Goal: Task Accomplishment & Management: Complete application form

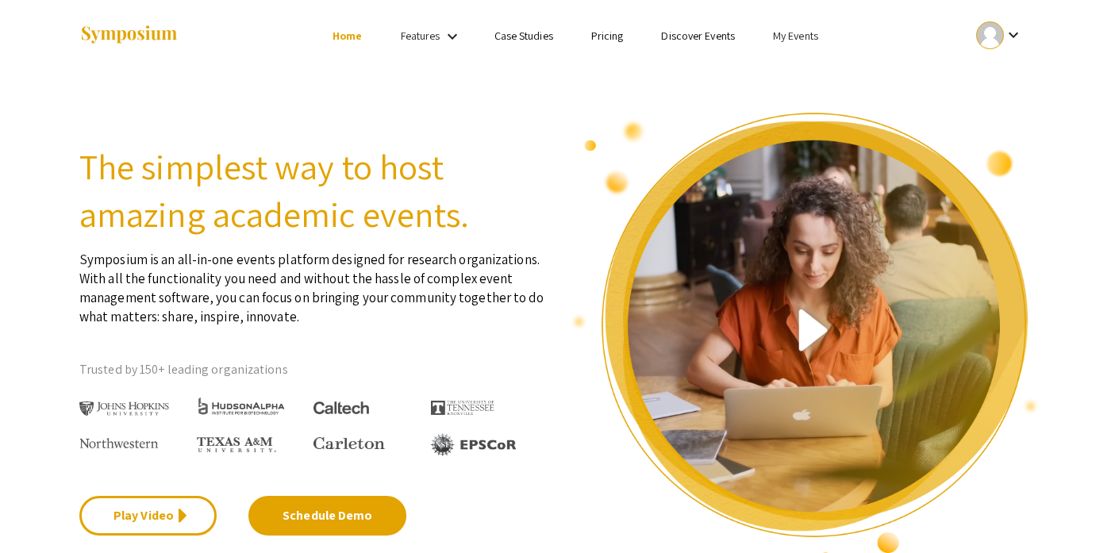
click at [802, 39] on link "My Events" at bounding box center [795, 36] width 45 height 14
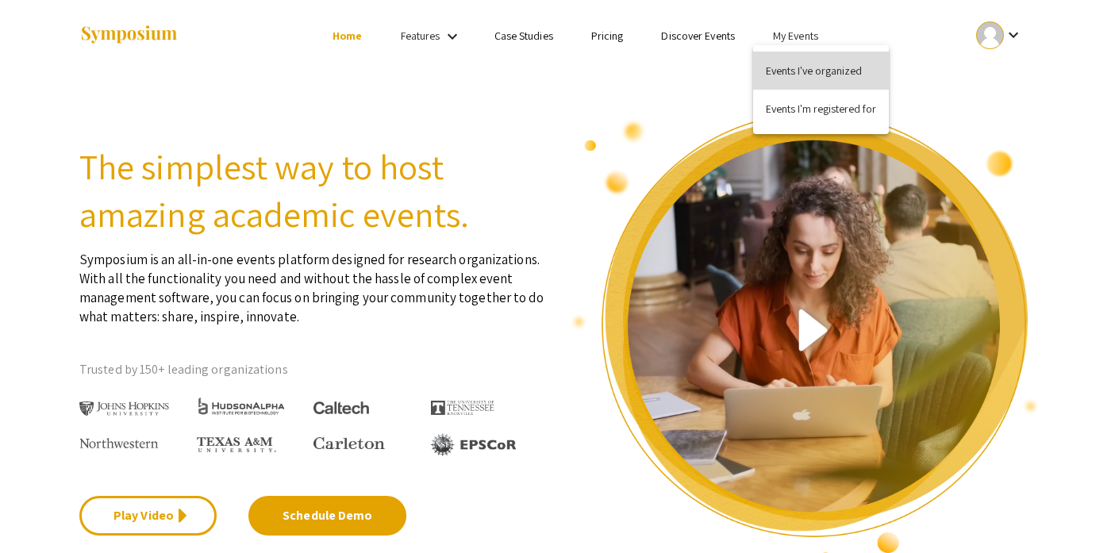
click at [805, 70] on button "Events I've organized" at bounding box center [821, 71] width 136 height 38
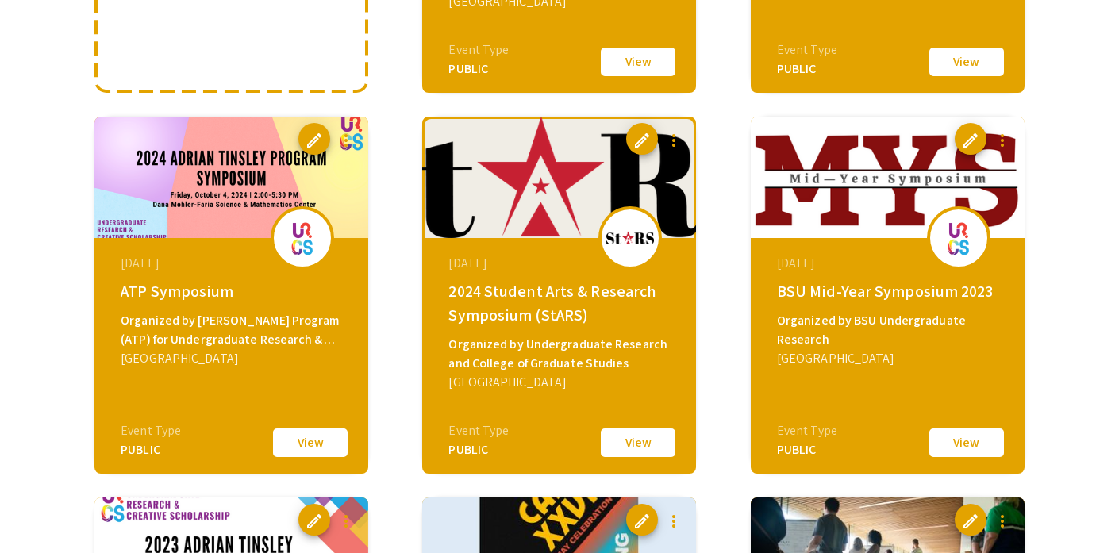
scroll to position [463, 0]
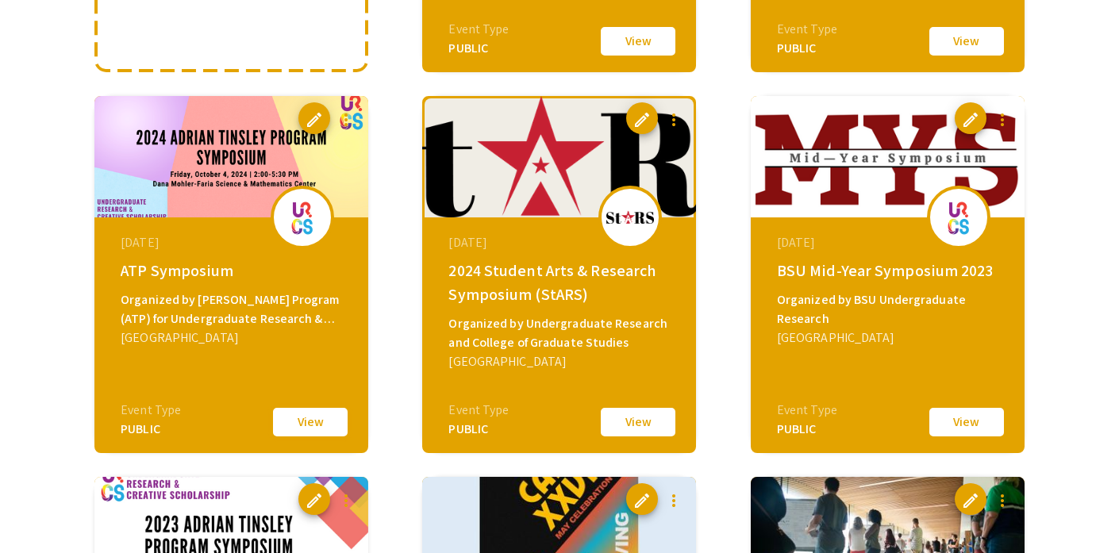
click at [303, 428] on button "View" at bounding box center [310, 421] width 79 height 33
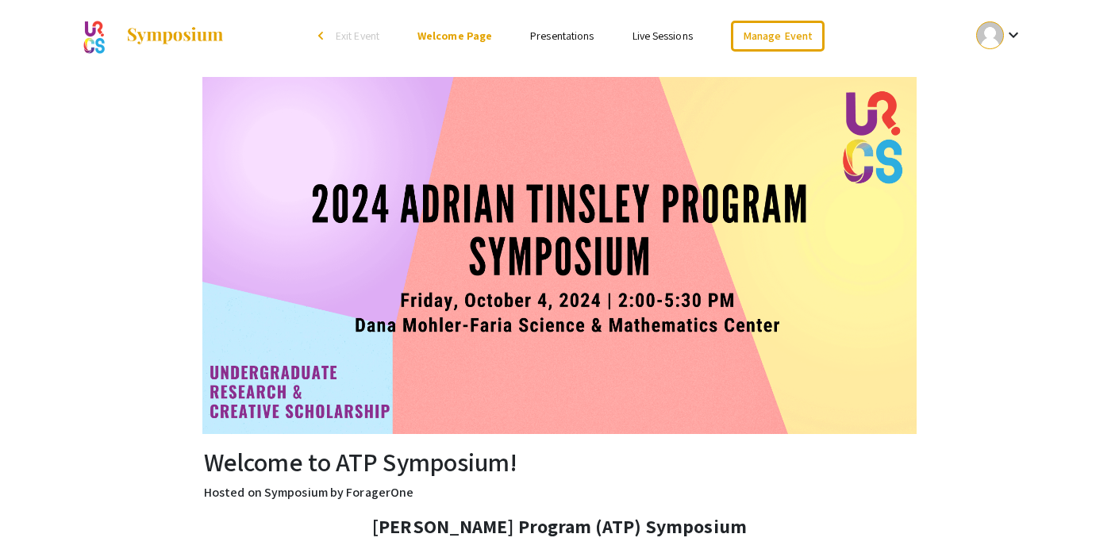
click at [574, 37] on link "Presentations" at bounding box center [561, 36] width 63 height 14
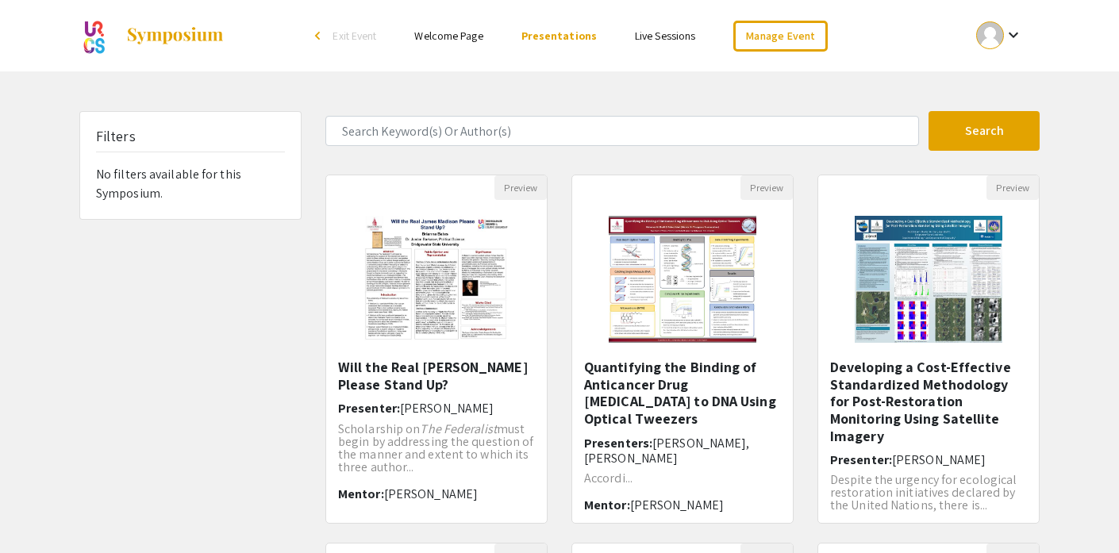
click at [321, 33] on div "arrow_back_ios" at bounding box center [320, 36] width 10 height 10
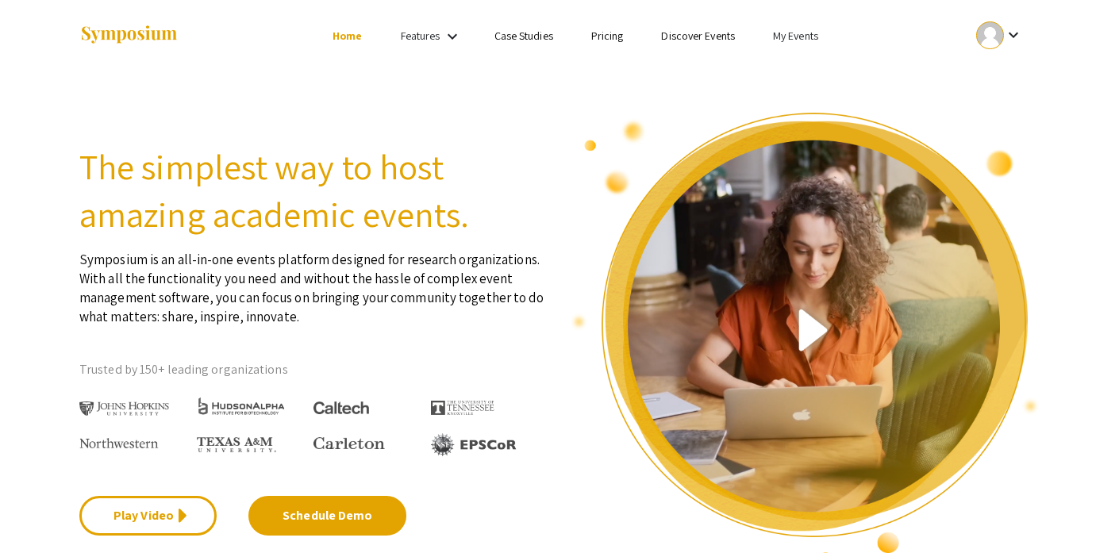
click at [794, 37] on link "My Events" at bounding box center [795, 36] width 45 height 14
click at [792, 62] on button "Events I've organized" at bounding box center [821, 71] width 136 height 38
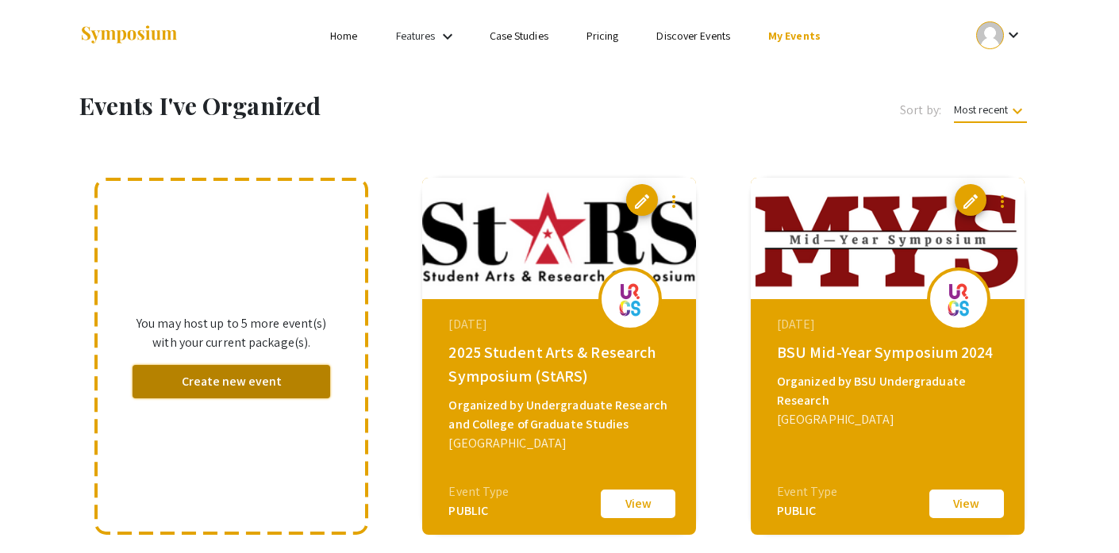
click at [244, 383] on button "Create new event" at bounding box center [232, 381] width 198 height 33
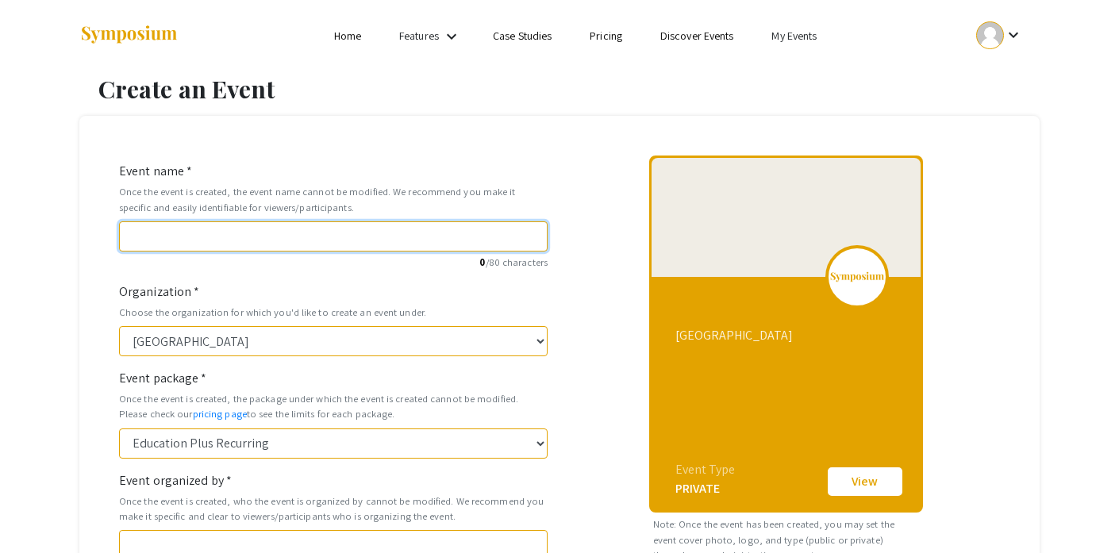
click at [197, 237] on input "Event name *" at bounding box center [333, 236] width 428 height 30
type input "A"
type input "a"
type input "AT"
type input "at"
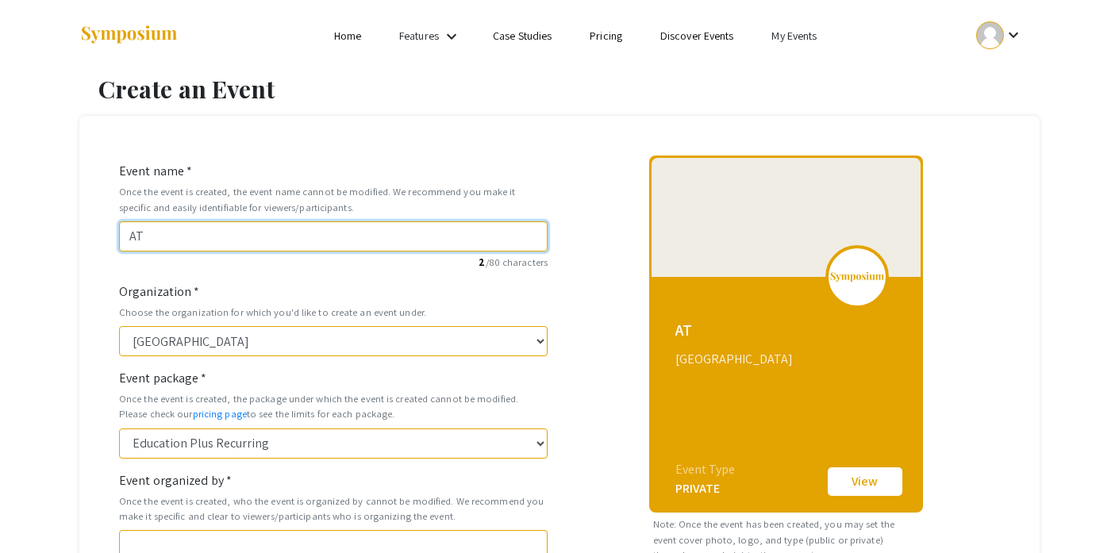
type input "ATP"
type input "atp"
type input "ATP S"
type input "atp-s"
type input "ATP Sy"
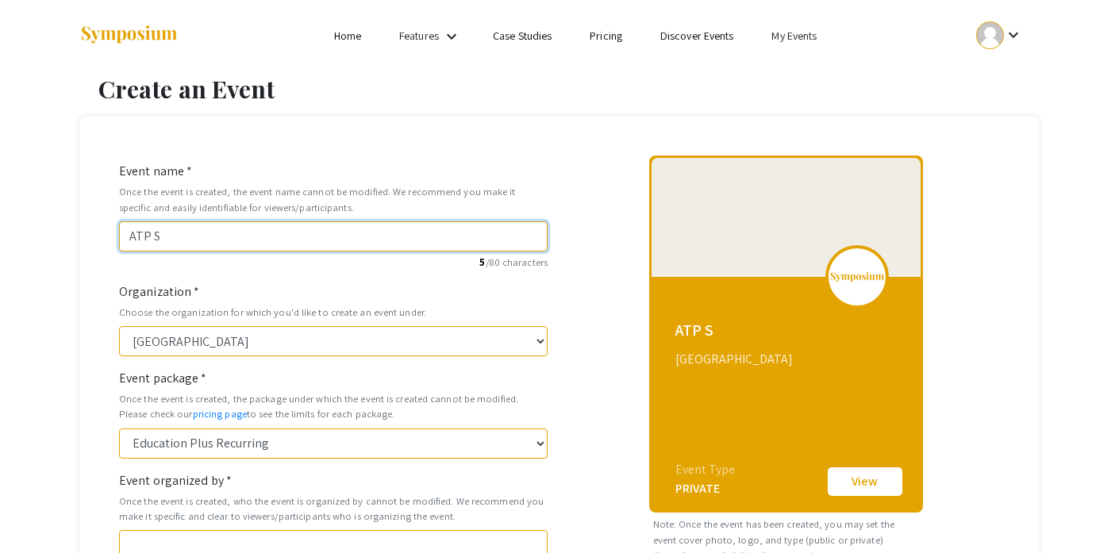
type input "atp-sy"
type input "ATP Sym"
type input "atp-sym"
type input "ATP Symp"
type input "atp-symp"
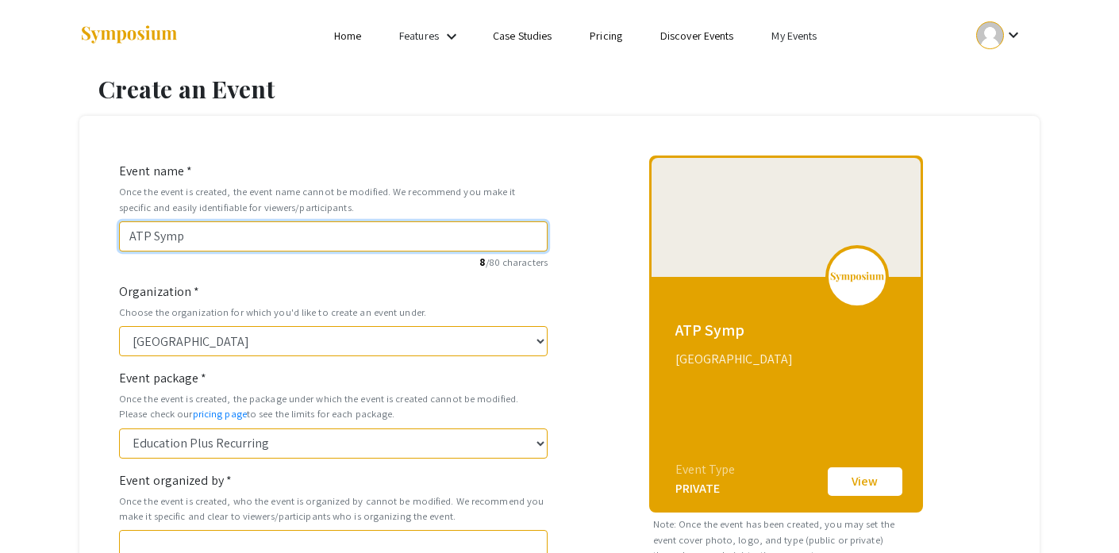
type input "ATP Sympo"
type input "atp-sympo"
type input "ATP Sympos"
type input "atp-sympos"
type input "ATP Symposi"
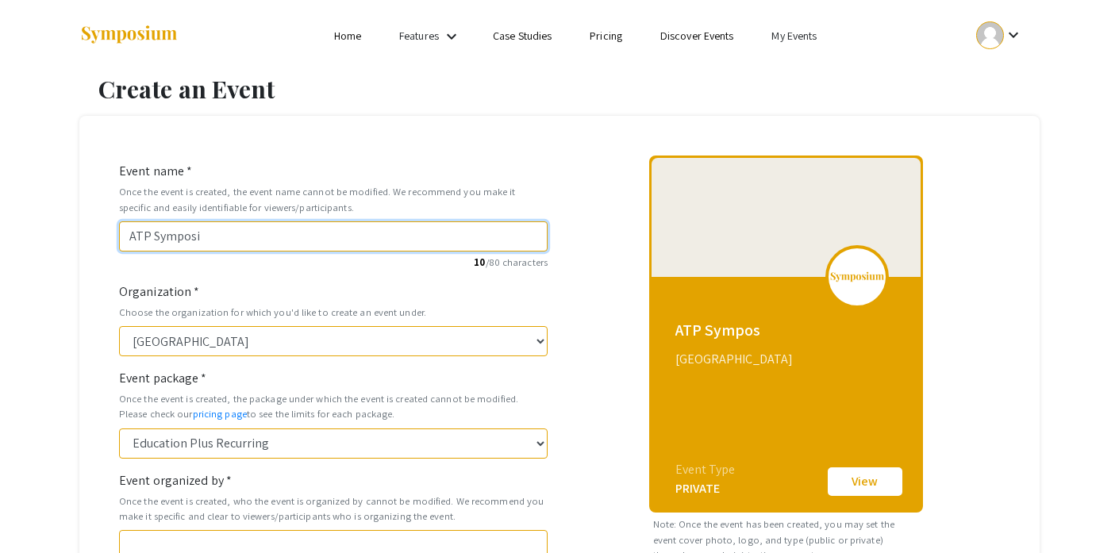
type input "atp-symposi"
type input "ATP Symposiu"
type input "atp-symposiu"
type input "ATP Symposium"
type input "atp-symposium"
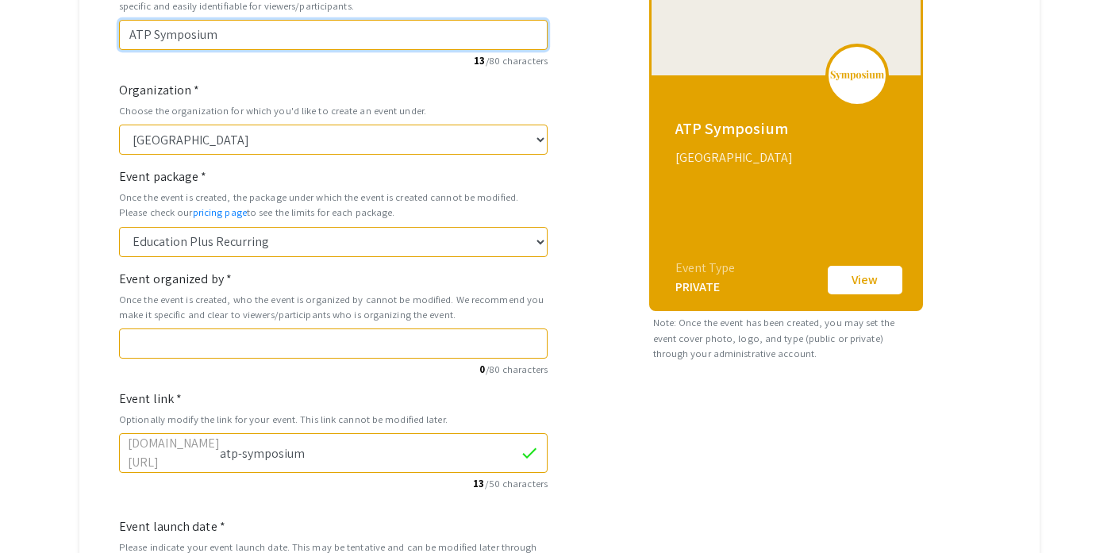
scroll to position [215, 0]
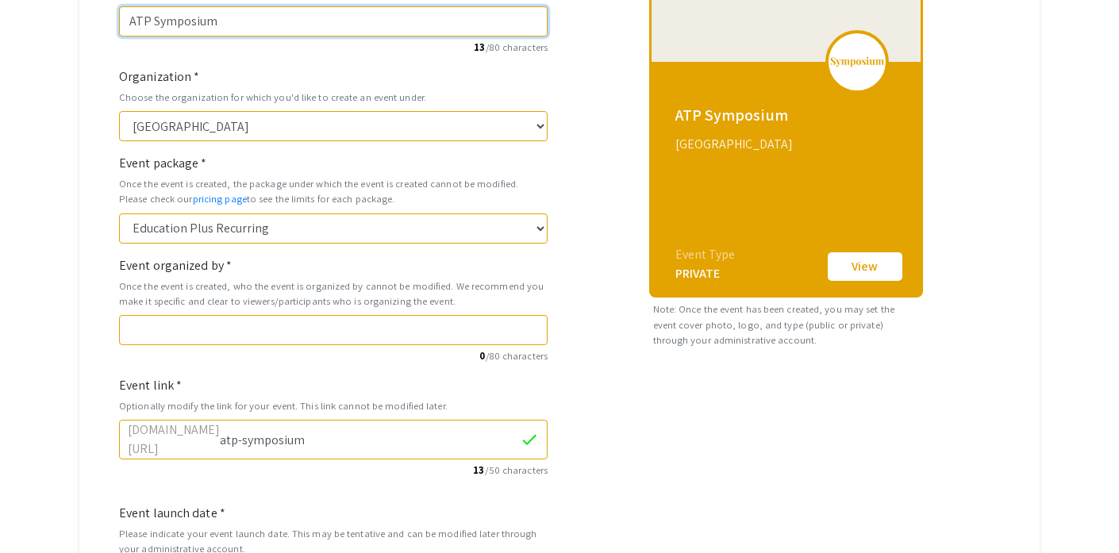
type input "ATP Symposium"
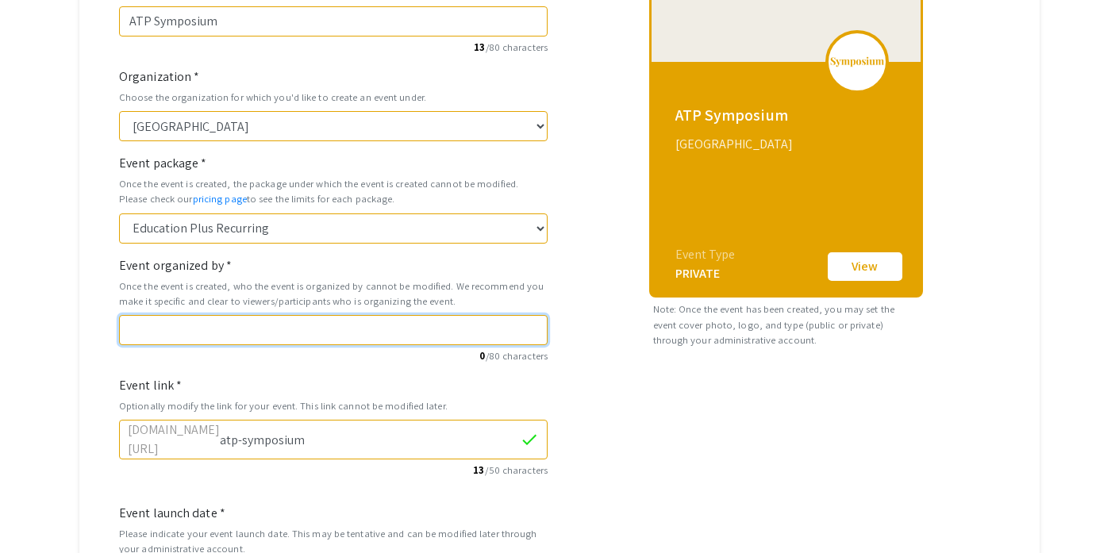
click at [301, 326] on input "Event organized by *" at bounding box center [333, 330] width 428 height 30
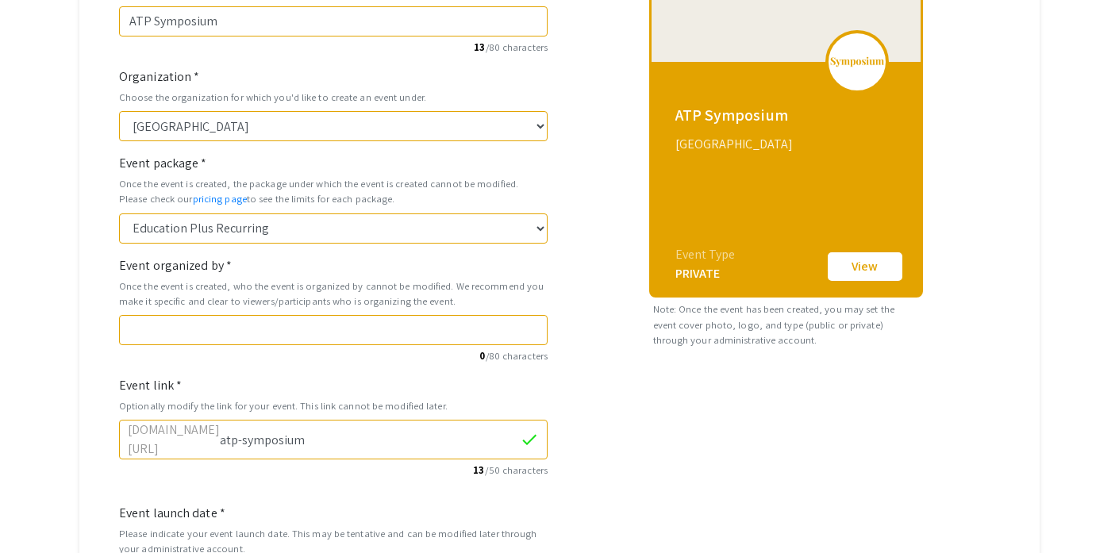
click at [305, 440] on input "atp-symposium" at bounding box center [370, 439] width 300 height 30
click at [366, 438] on input "atp-symposium" at bounding box center [370, 439] width 300 height 30
type input "atp"
click at [283, 482] on form "Event name * Once the event is created, the event name cannot be modified. We r…" at bounding box center [333, 318] width 428 height 743
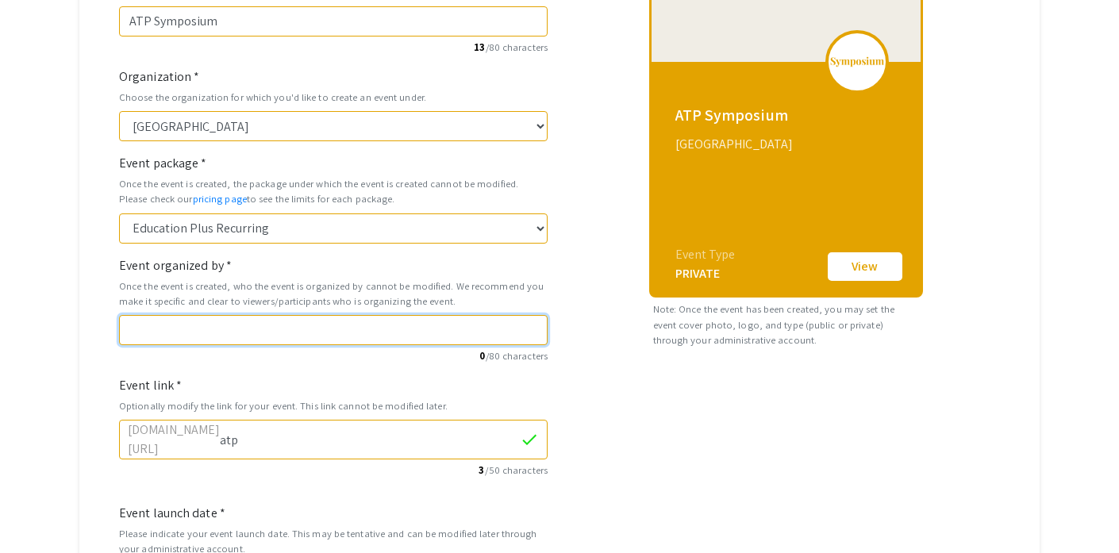
click at [240, 332] on input "Event organized by *" at bounding box center [333, 330] width 428 height 30
type input "B"
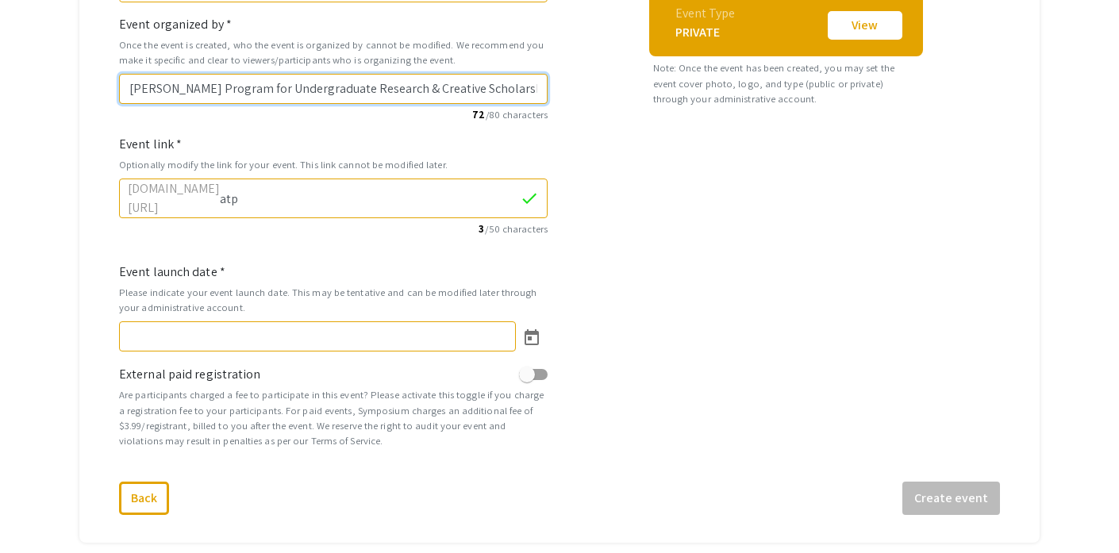
scroll to position [459, 0]
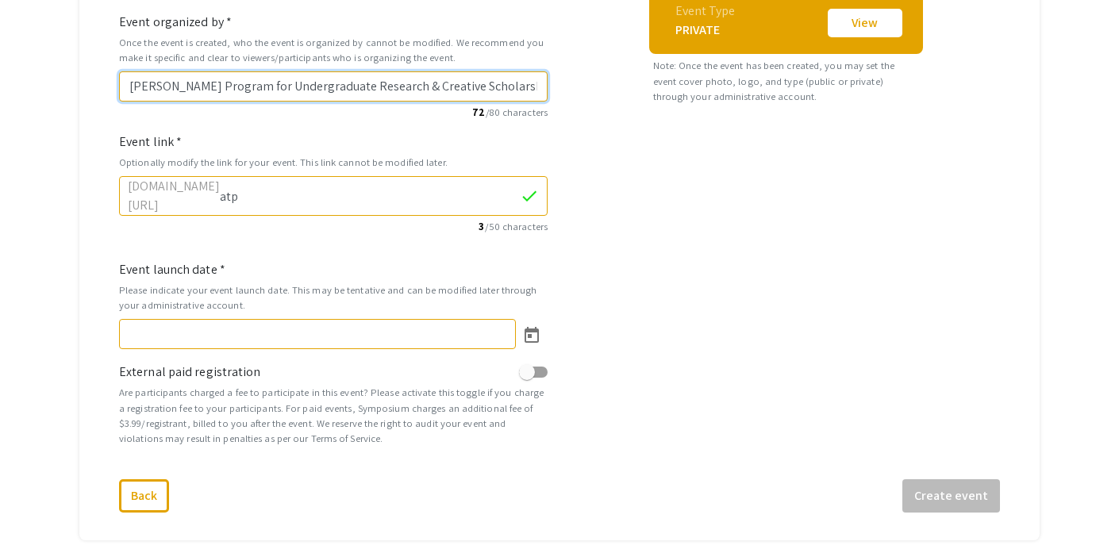
type input "[PERSON_NAME] Program for Undergraduate Research & Creative Scholarship"
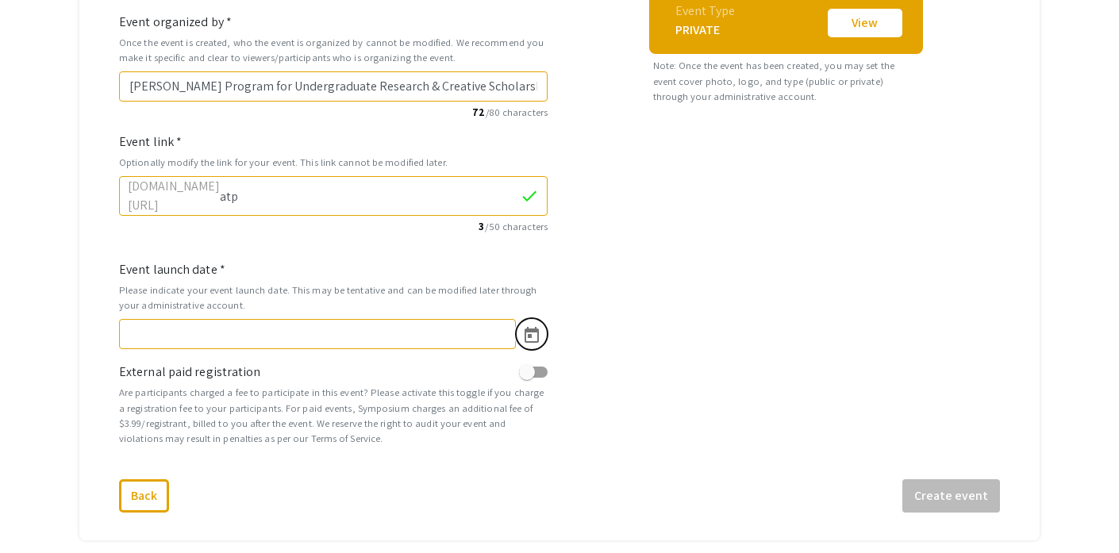
click at [531, 329] on icon "Open calendar" at bounding box center [531, 335] width 14 height 16
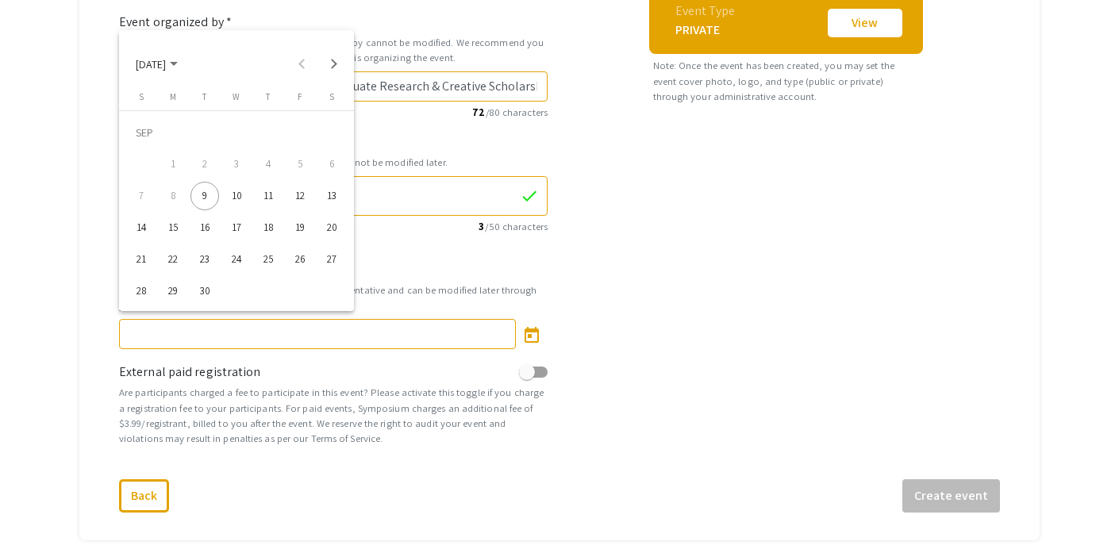
click at [202, 284] on div "30" at bounding box center [204, 291] width 29 height 29
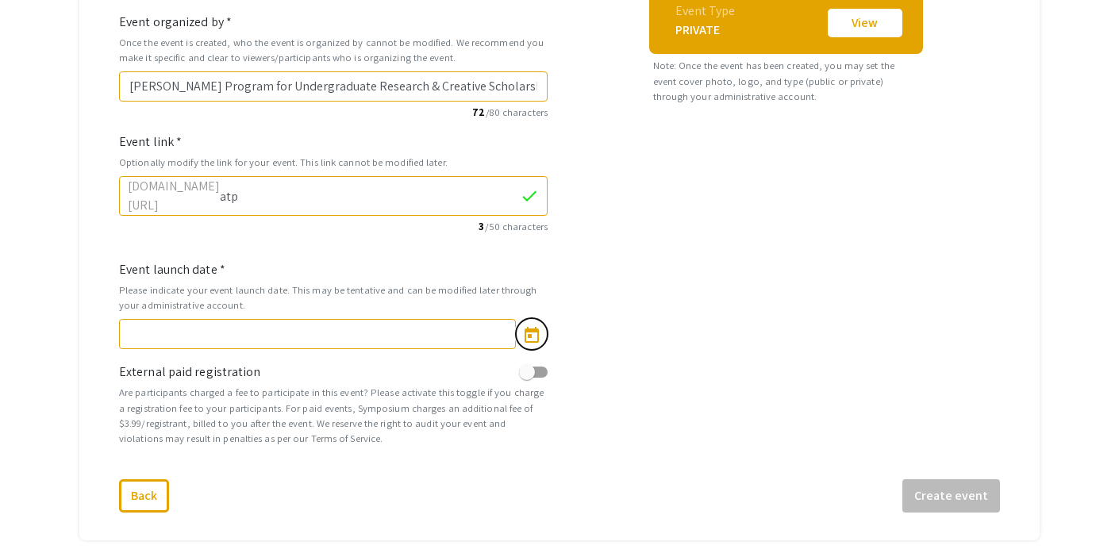
type input "[DATE]"
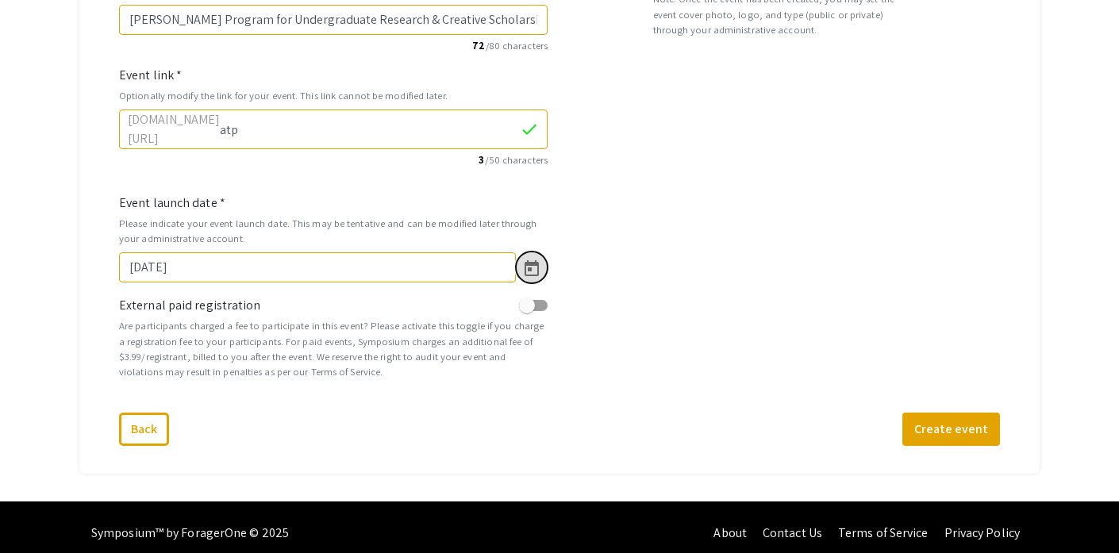
scroll to position [529, 0]
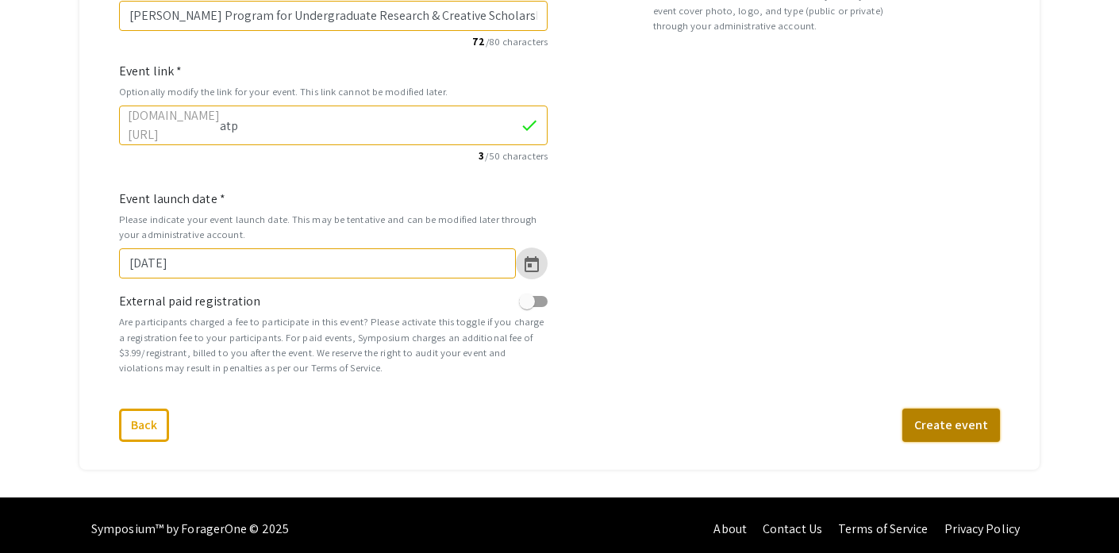
click at [970, 418] on button "Create event" at bounding box center [951, 425] width 98 height 33
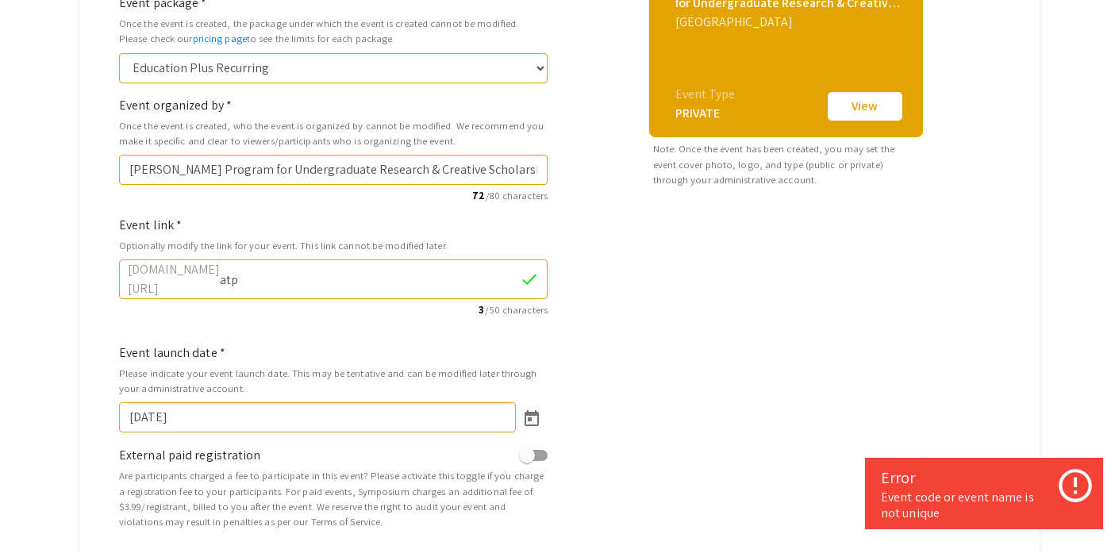
scroll to position [358, 0]
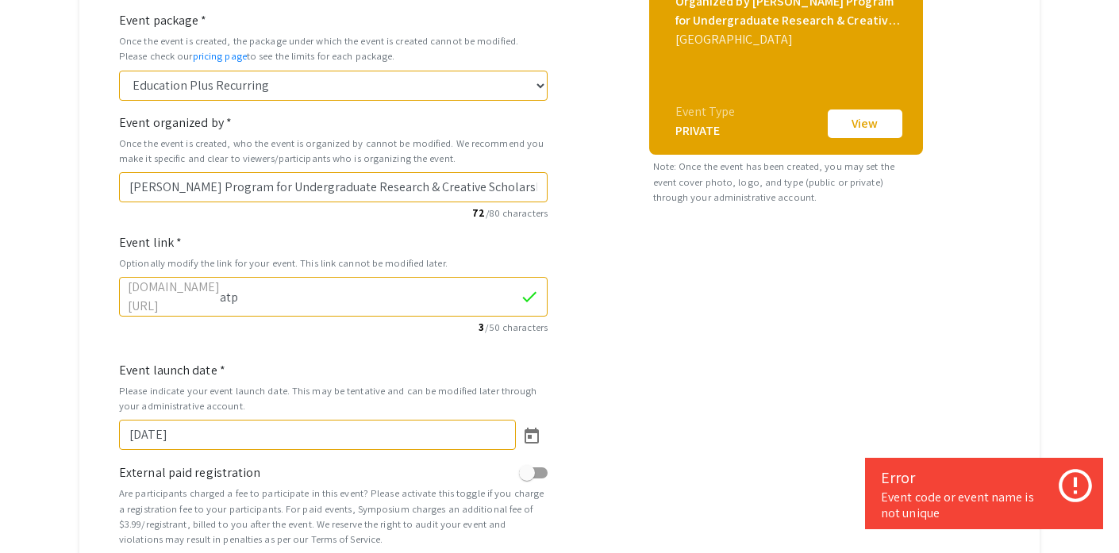
click at [334, 282] on input "atp" at bounding box center [370, 297] width 300 height 30
click at [317, 288] on input "atp" at bounding box center [370, 297] width 300 height 30
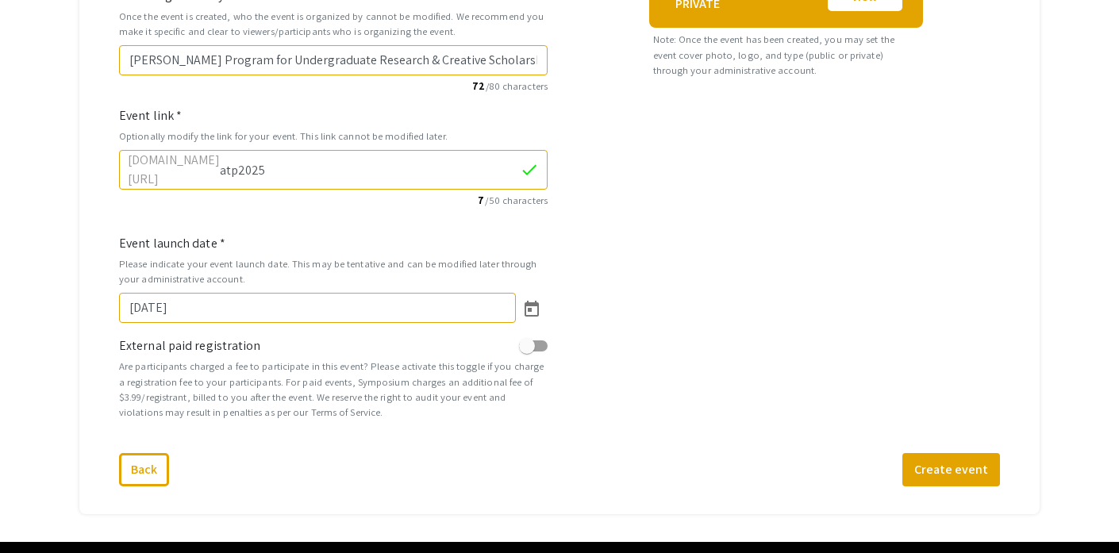
scroll to position [529, 0]
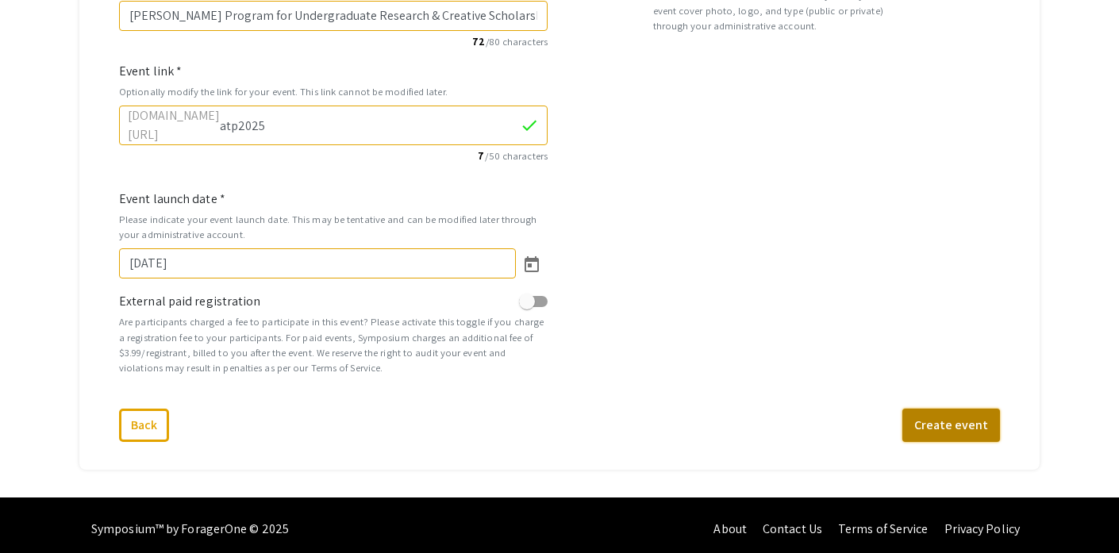
click at [942, 412] on button "Create event" at bounding box center [951, 425] width 98 height 33
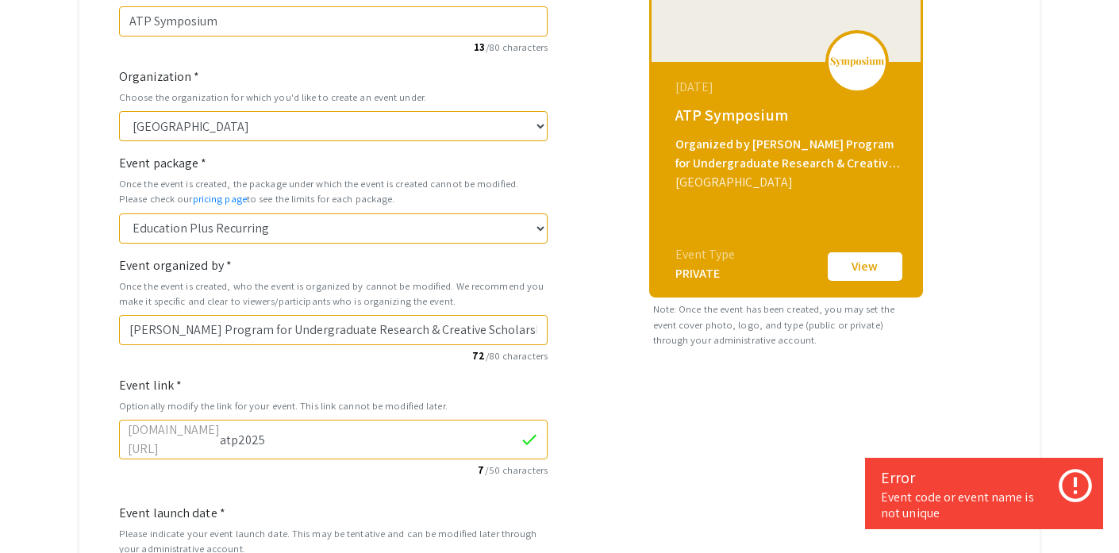
scroll to position [211, 0]
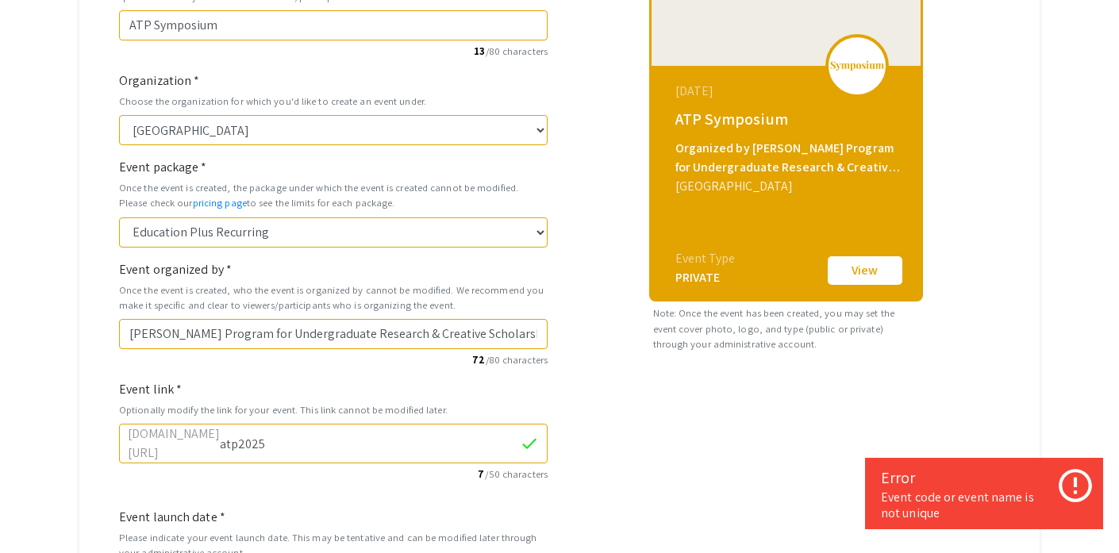
click at [336, 436] on input "atp2025" at bounding box center [370, 443] width 300 height 30
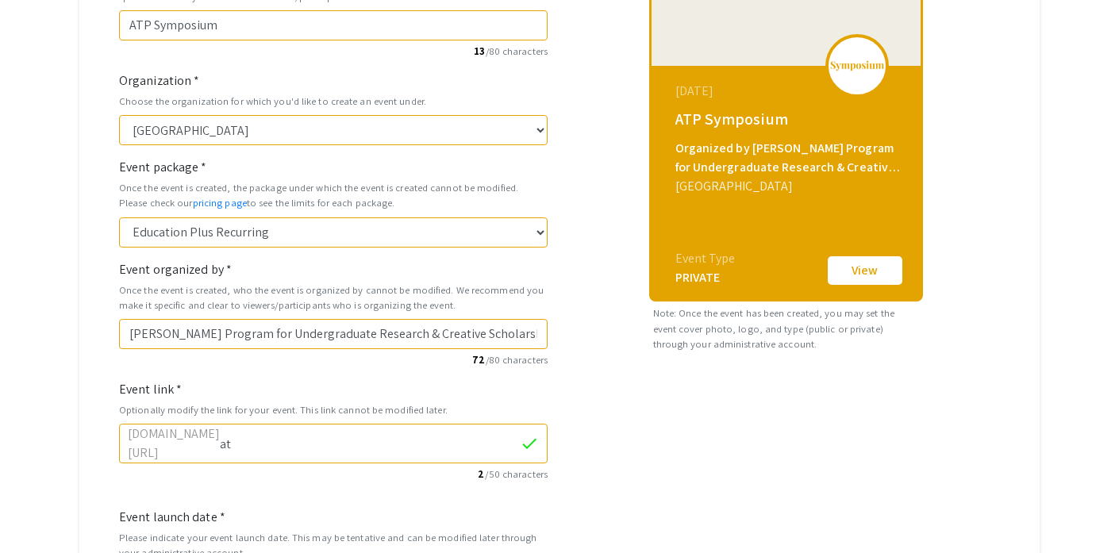
type input "a"
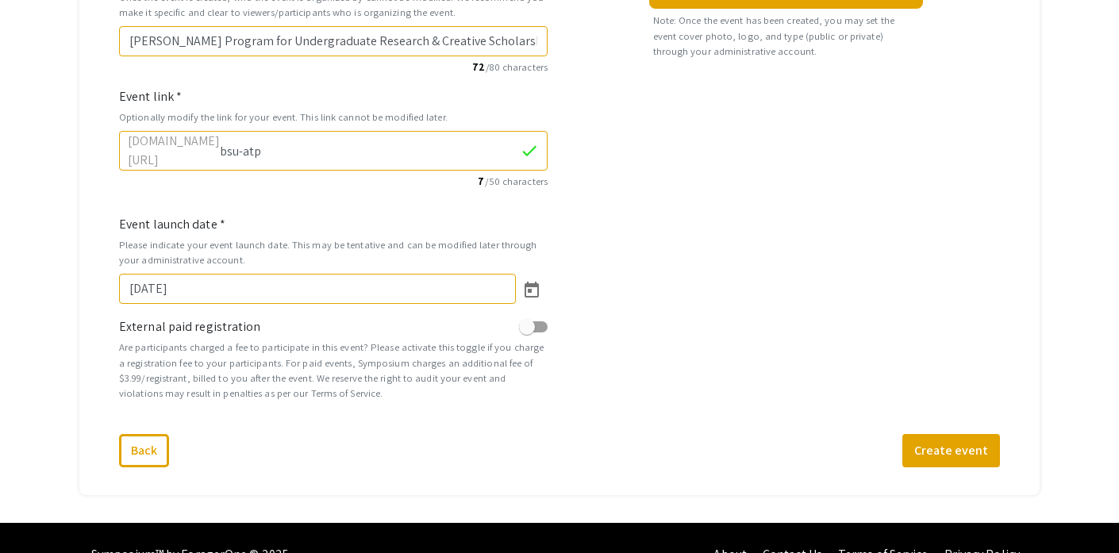
scroll to position [529, 0]
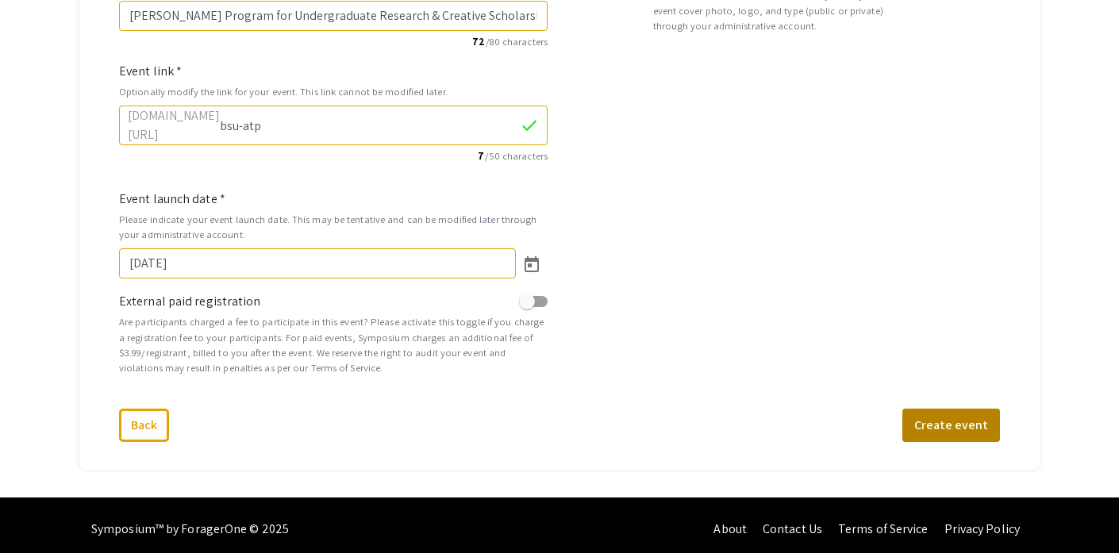
type input "bsu-atp"
click at [947, 417] on button "Create event" at bounding box center [951, 425] width 98 height 33
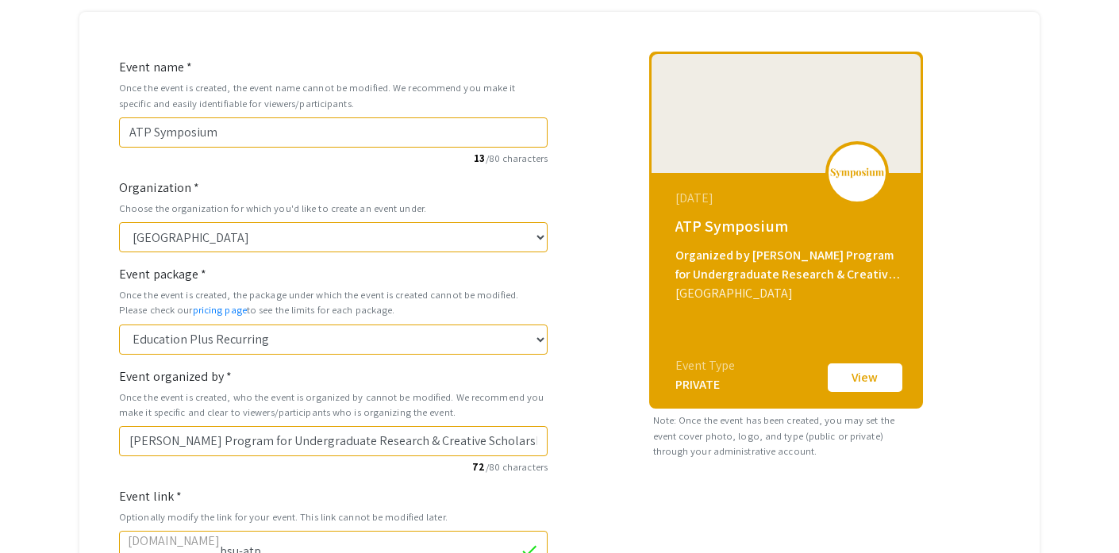
scroll to position [102, 0]
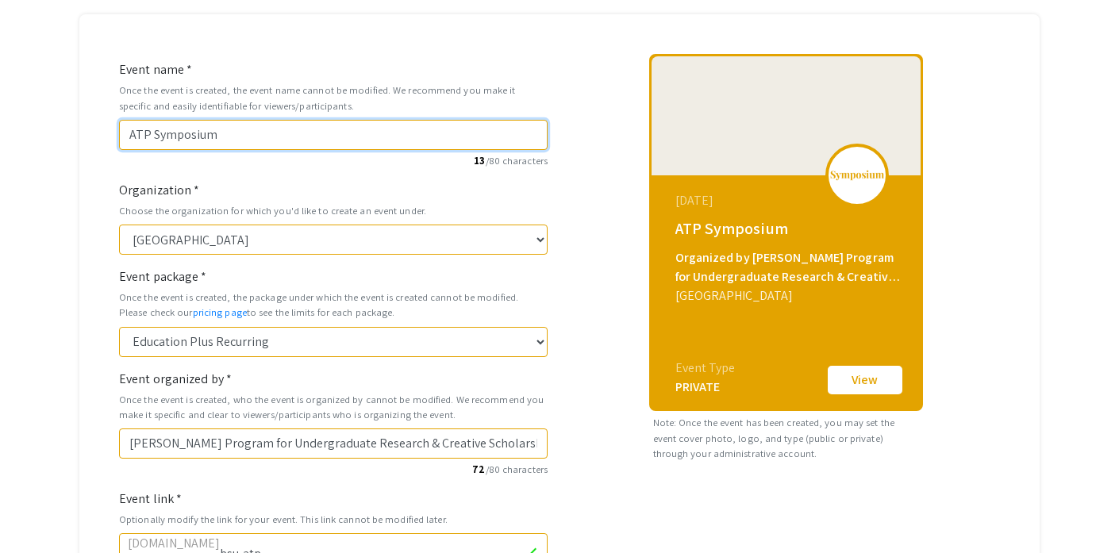
click at [313, 133] on input "ATP Symposium" at bounding box center [333, 135] width 428 height 30
type input "ATP Symposium"
type input "atp-symposium"
type input "ATP Symposium 2"
type input "atp-symposium-2"
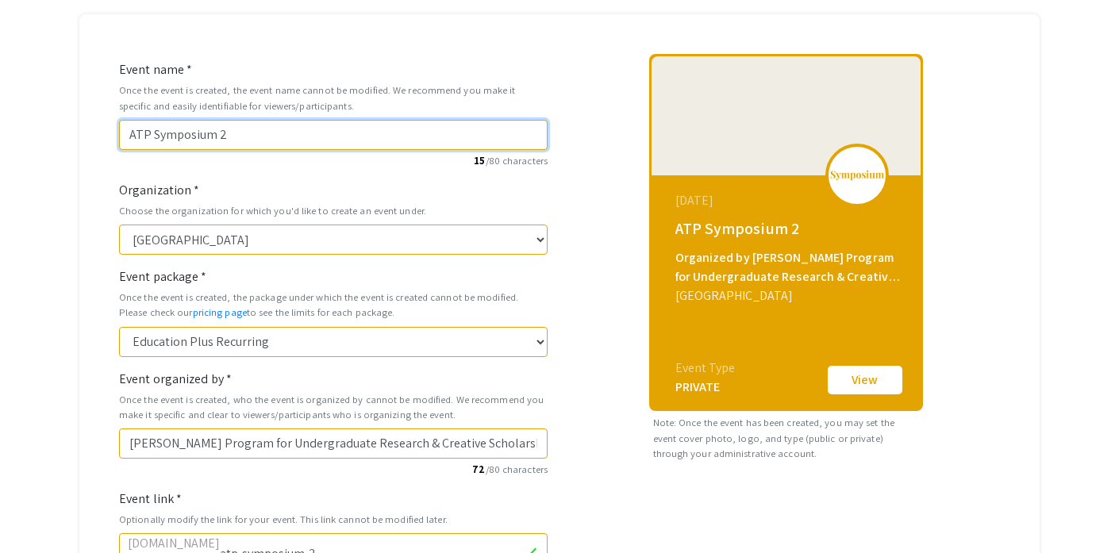
type input "ATP Symposium 20"
type input "atp-symposium-20"
type input "ATP Symposium 202"
type input "atp-symposium-202"
type input "ATP Symposium 2025"
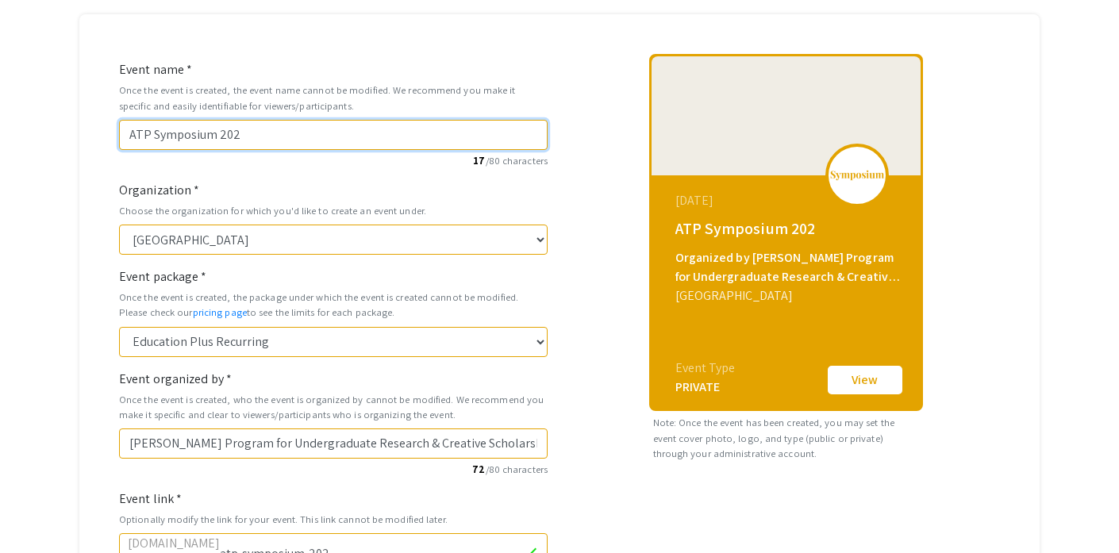
type input "atp-symposium-2025"
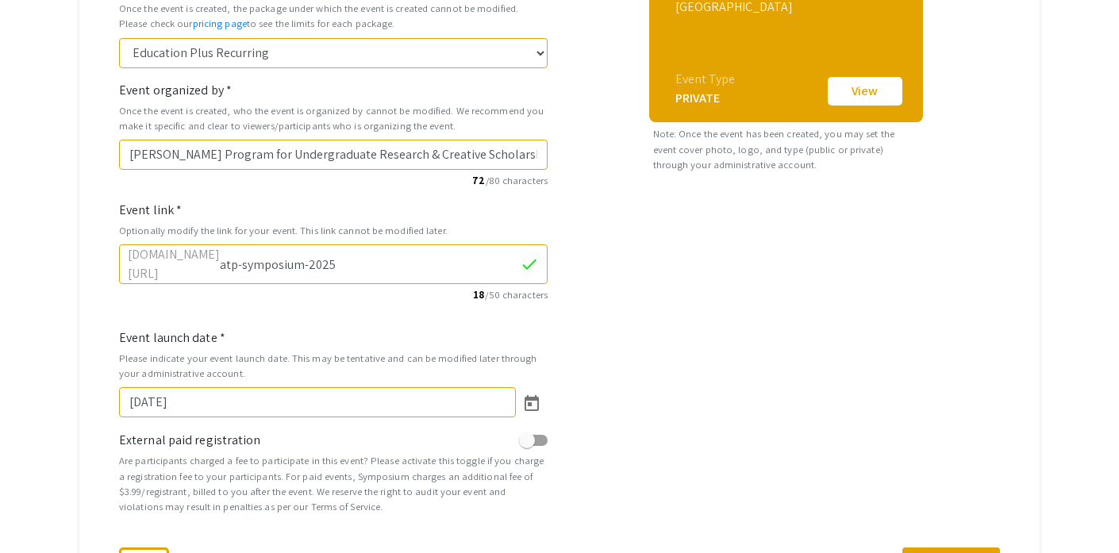
scroll to position [405, 0]
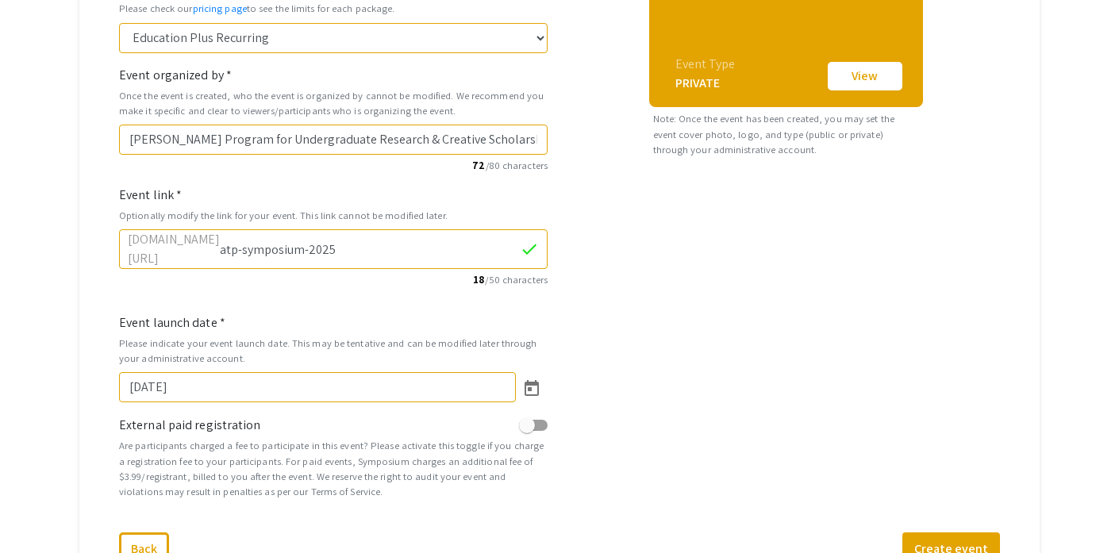
type input "ATP Symposium 2025"
click at [413, 243] on input "atp-symposium-2025" at bounding box center [370, 249] width 300 height 30
type input "a"
type input "atp2025"
click at [945, 538] on button "Create event" at bounding box center [951, 548] width 98 height 33
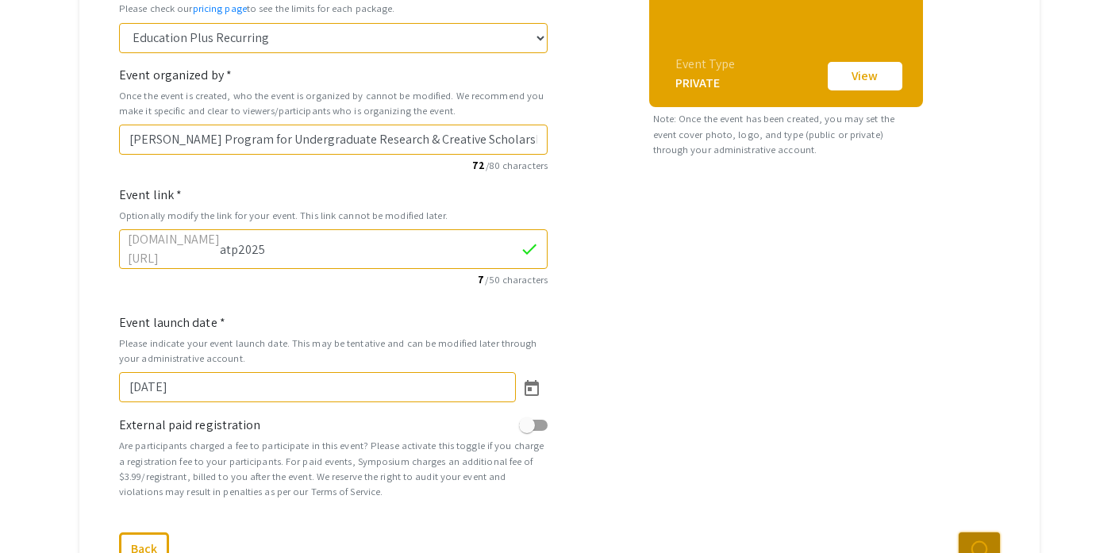
select select "475"
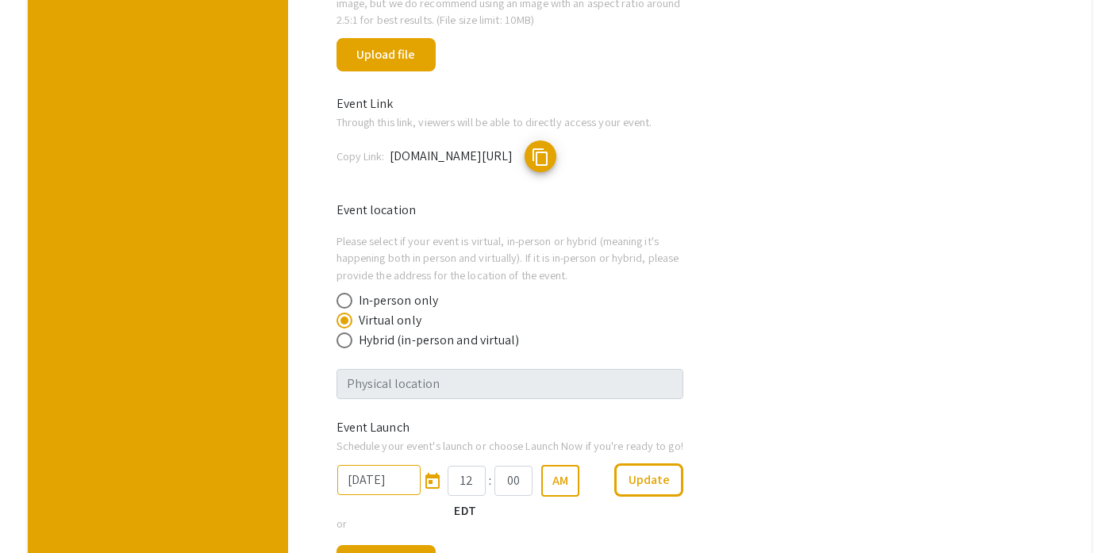
scroll to position [852, 0]
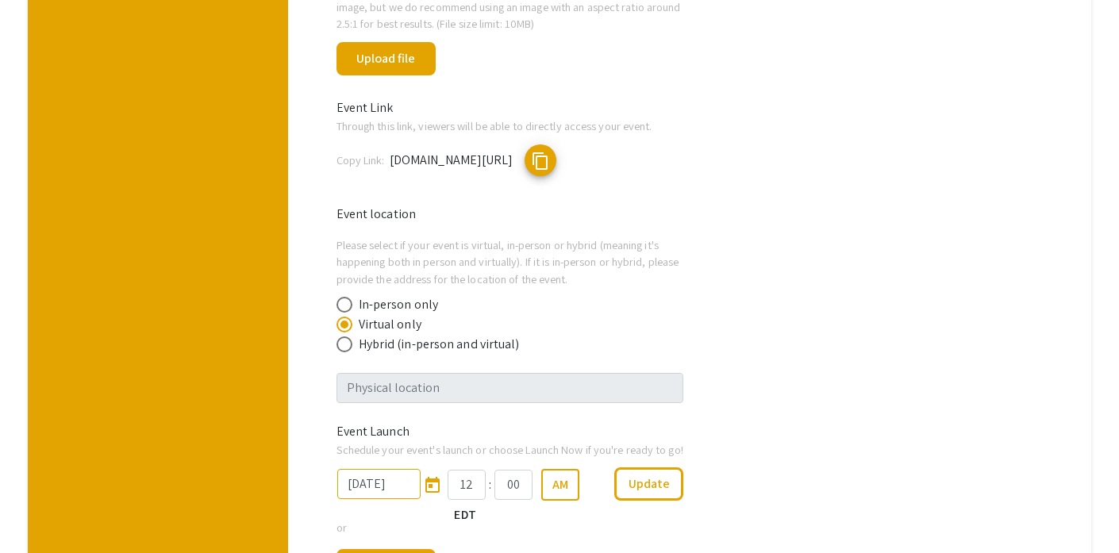
click at [348, 341] on span at bounding box center [344, 344] width 16 height 16
click at [348, 341] on input "Hybrid (in-person and virtual)" at bounding box center [344, 344] width 16 height 16
radio input "true"
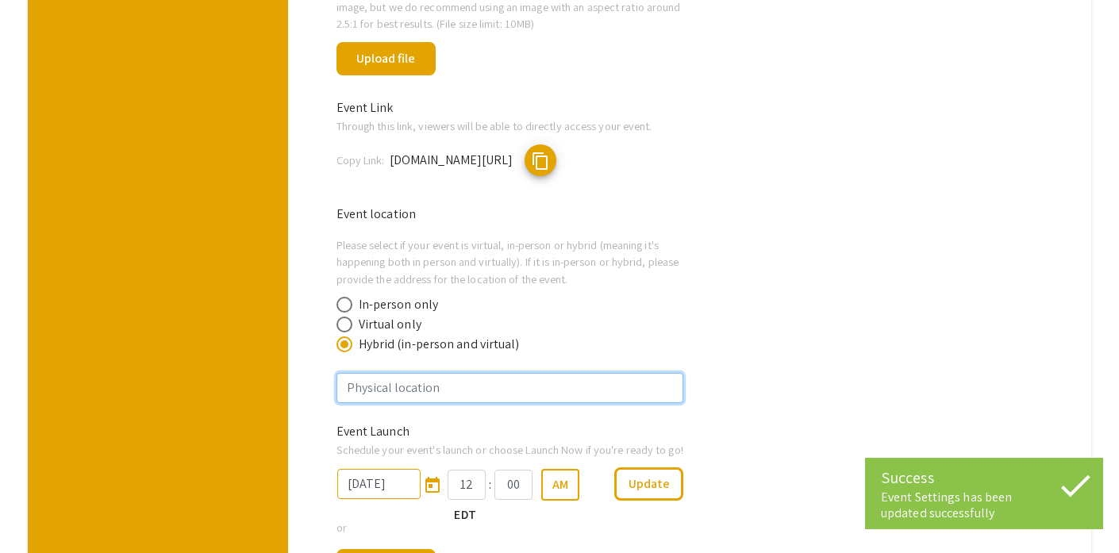
click at [493, 398] on input "text" at bounding box center [510, 388] width 348 height 30
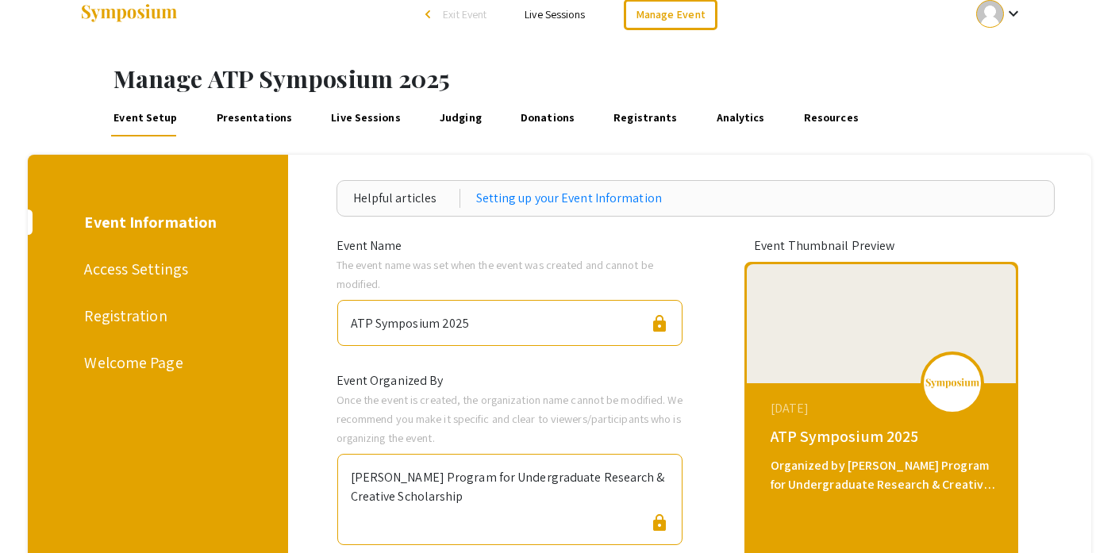
scroll to position [0, 0]
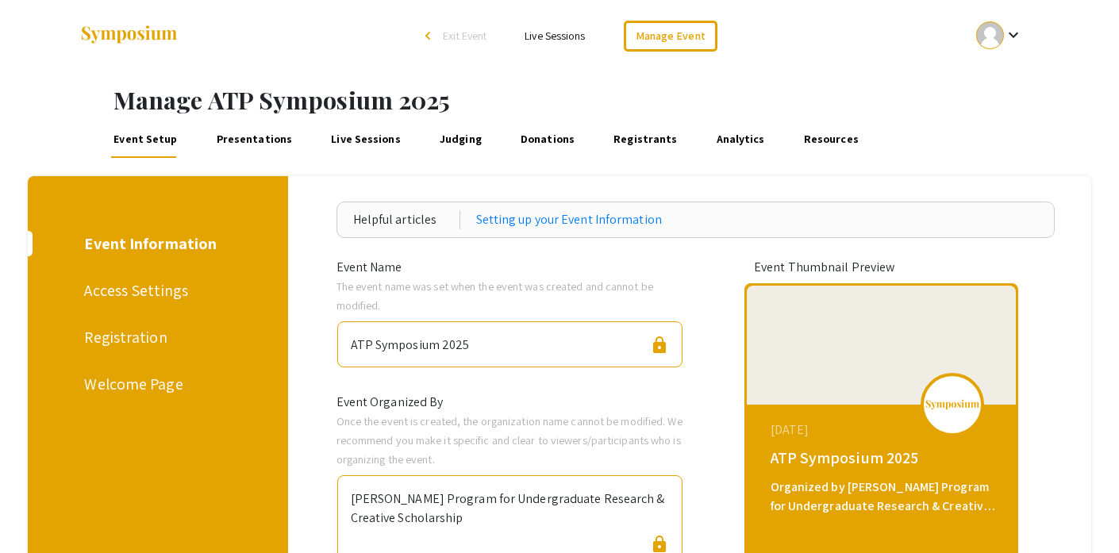
type input "DMF Science & Mathematics Center"
click at [1008, 38] on mat-icon "keyboard_arrow_down" at bounding box center [1013, 34] width 19 height 19
click at [997, 76] on button "My Account" at bounding box center [1008, 79] width 98 height 38
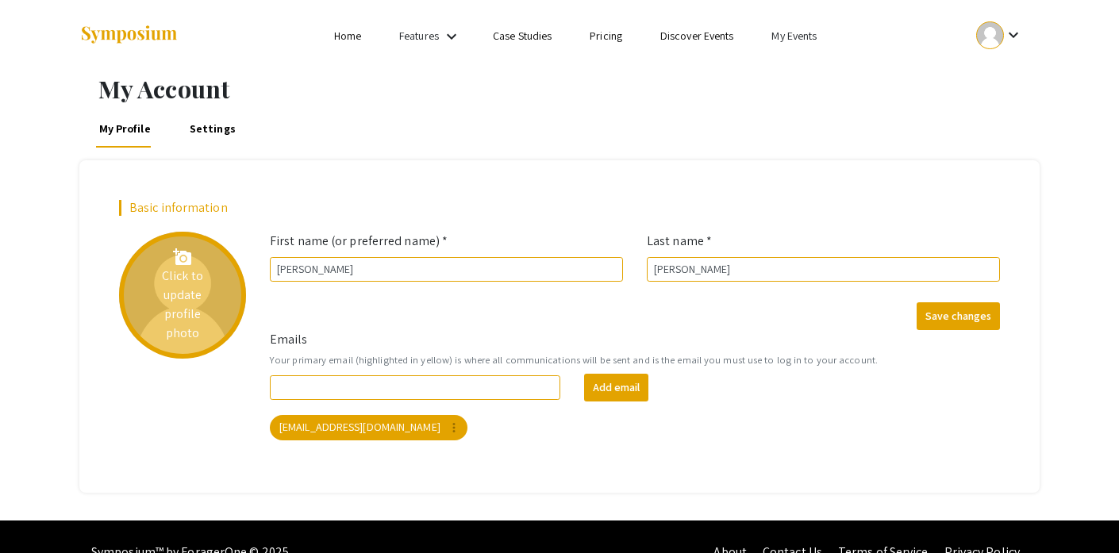
click at [195, 302] on div "add_a_photo Click to update profile photo" at bounding box center [182, 295] width 127 height 127
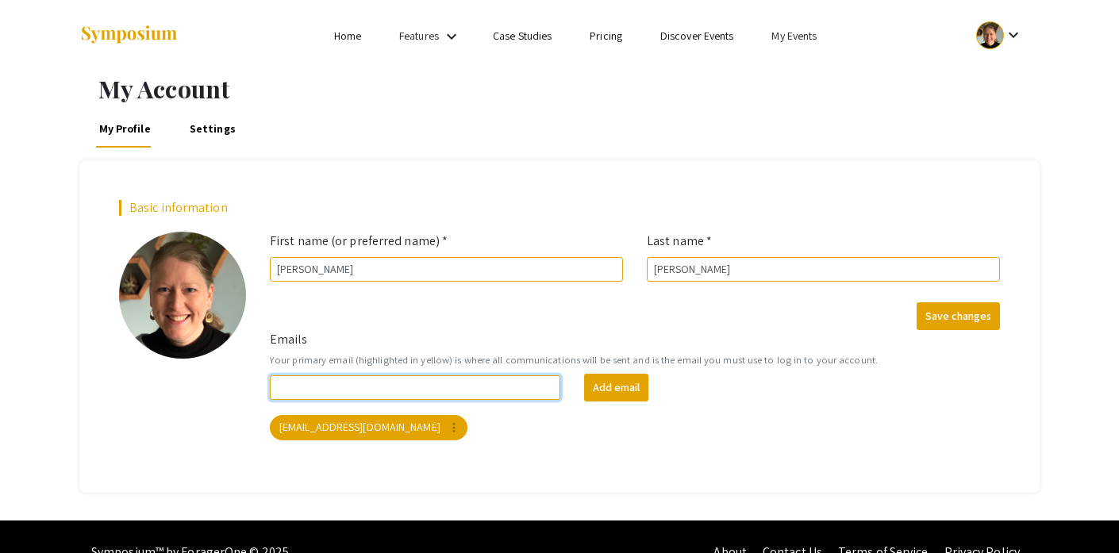
click at [492, 382] on input "Emails" at bounding box center [415, 387] width 290 height 25
click at [849, 424] on div "[EMAIL_ADDRESS][DOMAIN_NAME] more_vert" at bounding box center [635, 428] width 736 height 32
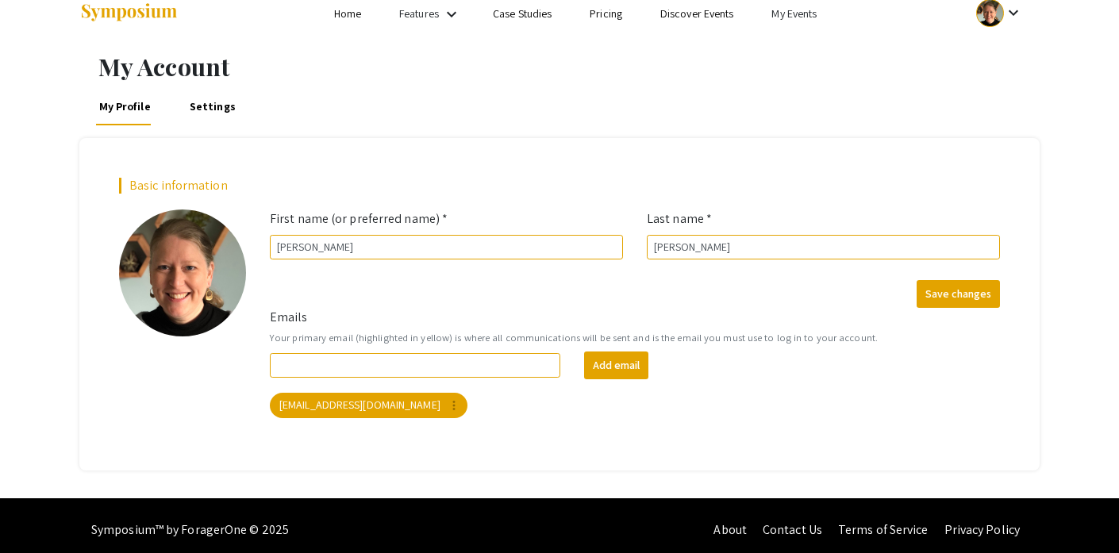
scroll to position [30, 0]
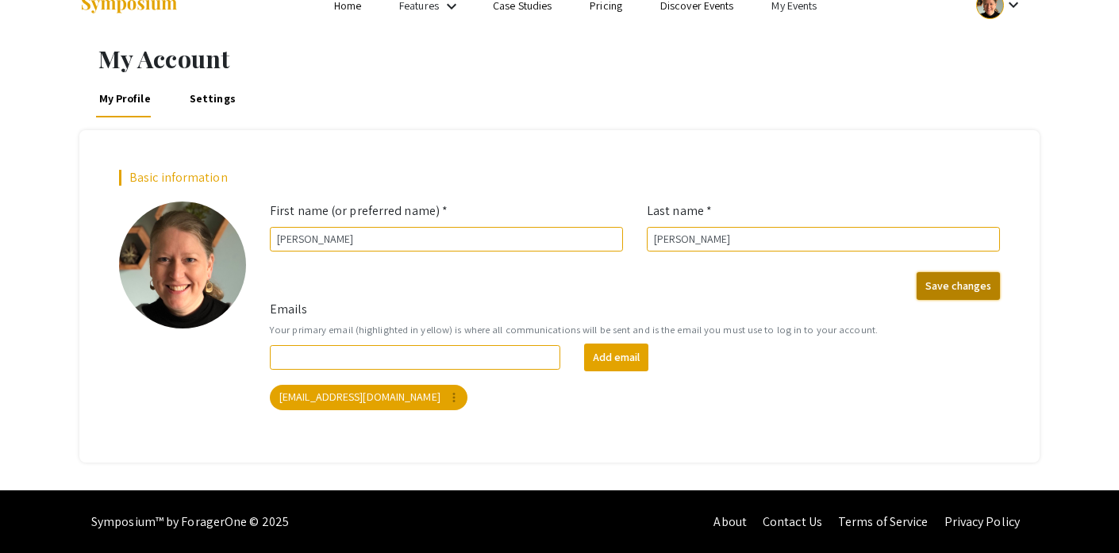
click at [950, 286] on button "Save changes" at bounding box center [957, 286] width 83 height 28
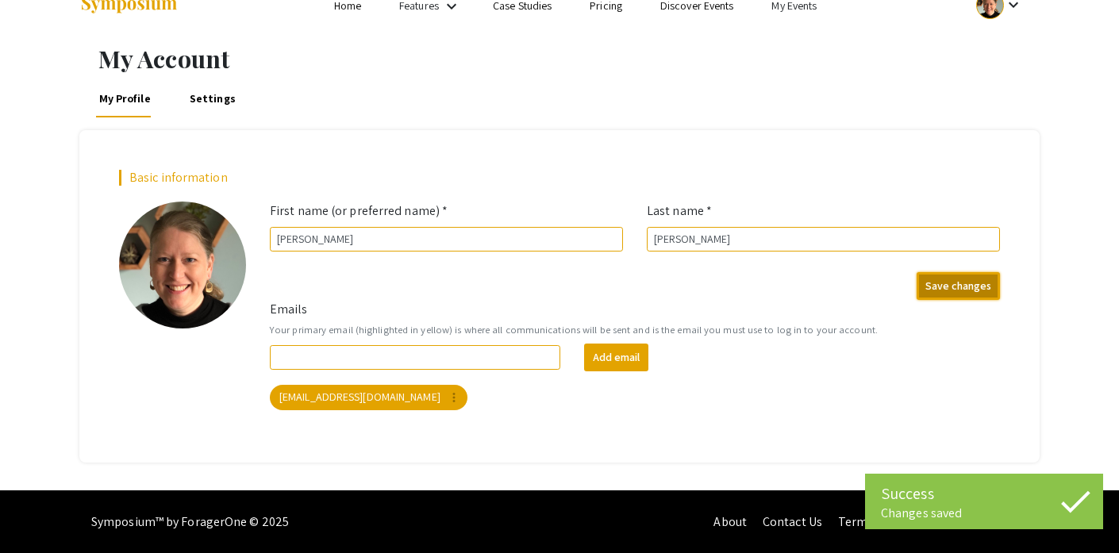
scroll to position [0, 0]
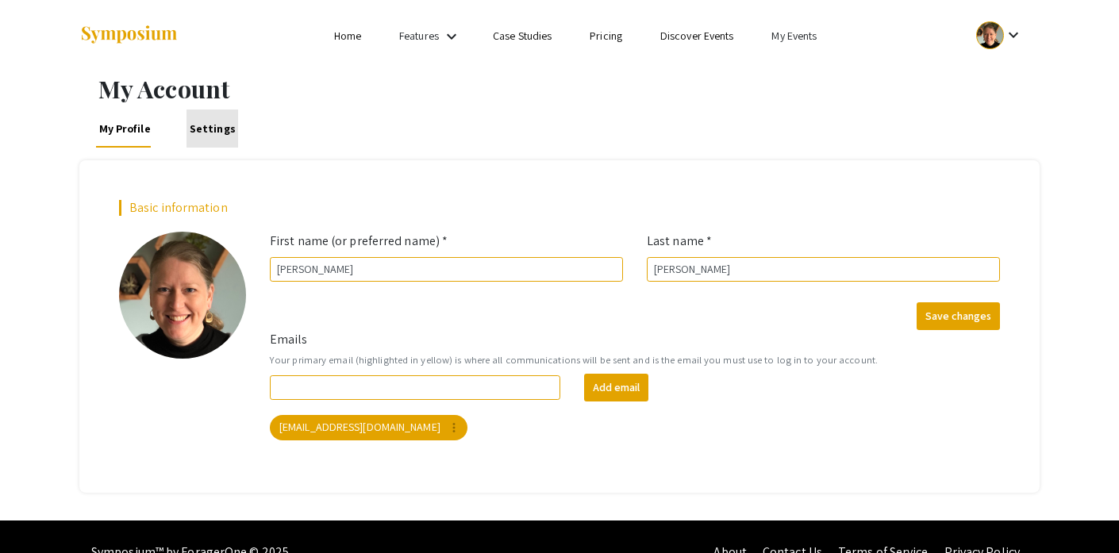
click at [216, 129] on link "Settings" at bounding box center [212, 128] width 52 height 38
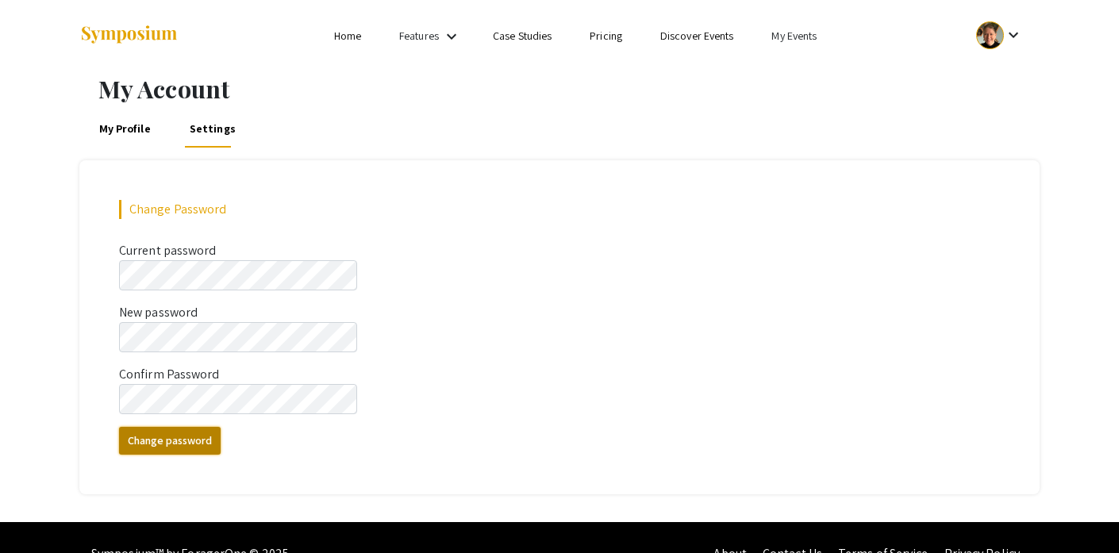
click at [151, 444] on button "Change password" at bounding box center [170, 441] width 102 height 28
click at [804, 34] on link "My Events" at bounding box center [793, 36] width 45 height 14
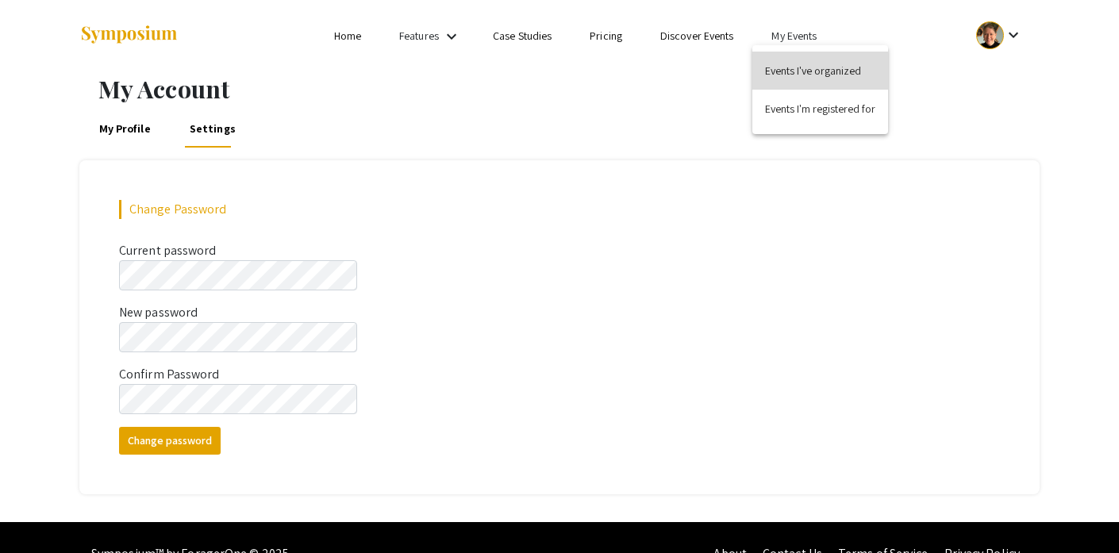
click at [804, 67] on button "Events I've organized" at bounding box center [820, 71] width 136 height 38
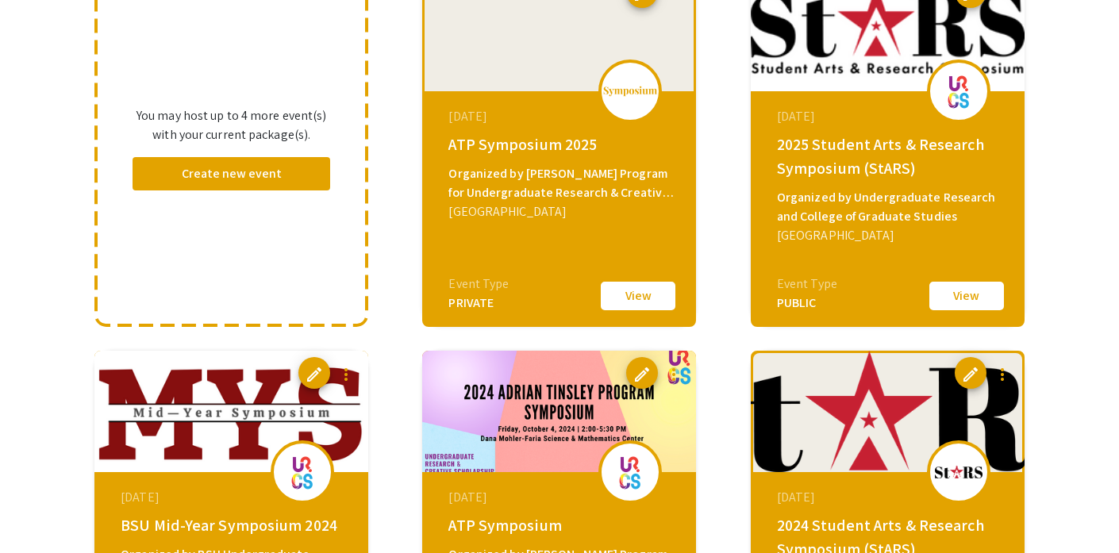
scroll to position [217, 0]
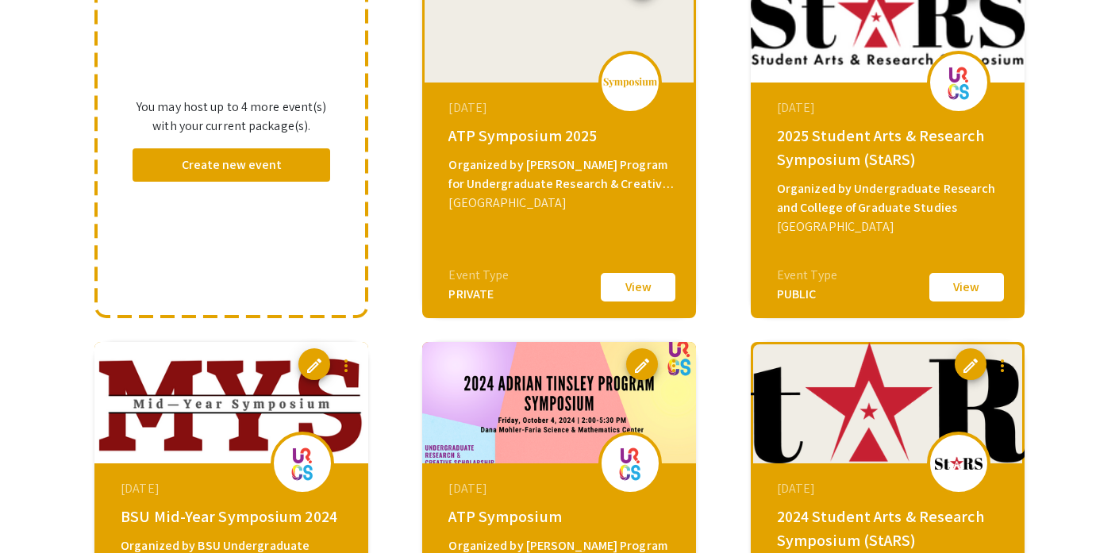
click at [525, 42] on div at bounding box center [558, 23] width 269 height 119
click at [635, 298] on button "View" at bounding box center [637, 287] width 79 height 33
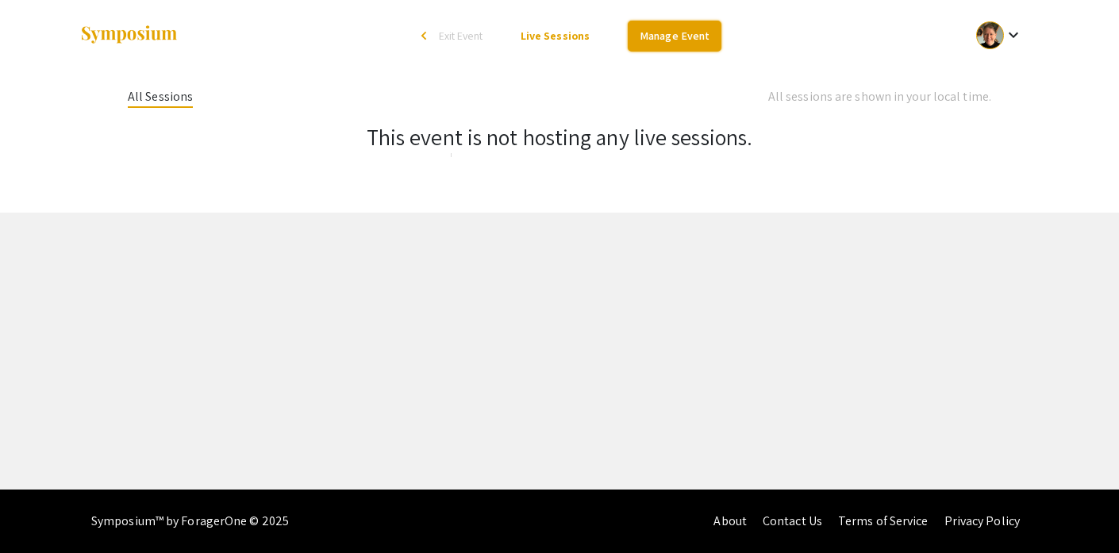
click at [671, 40] on link "Manage Event" at bounding box center [675, 36] width 94 height 31
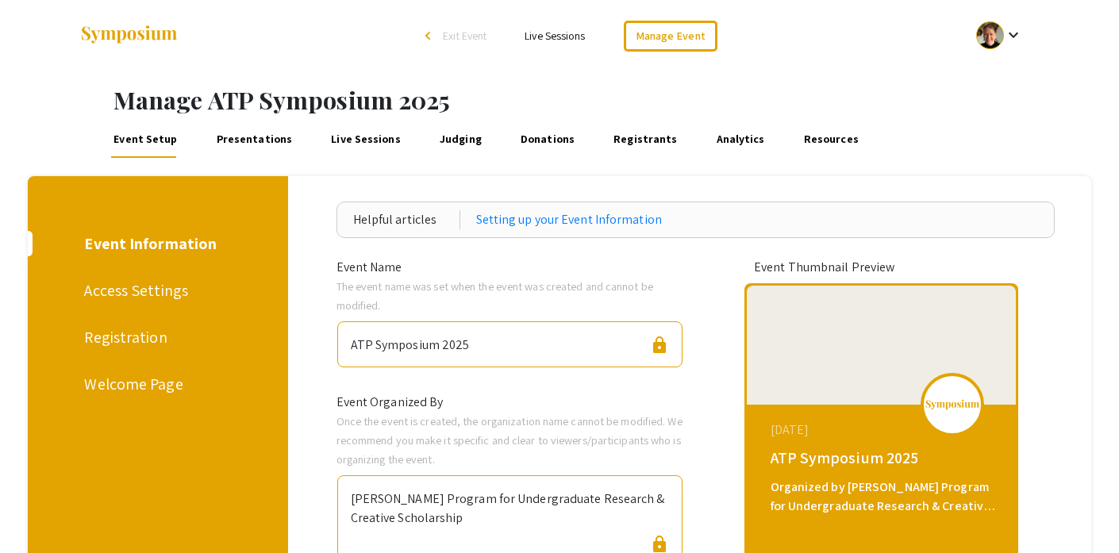
click at [951, 409] on img at bounding box center [952, 404] width 56 height 11
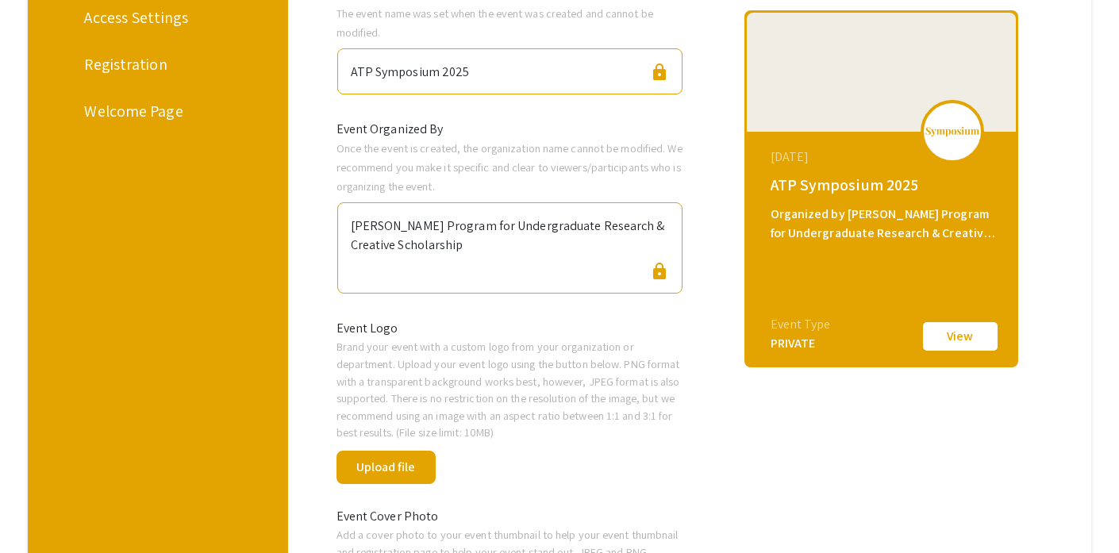
scroll to position [302, 0]
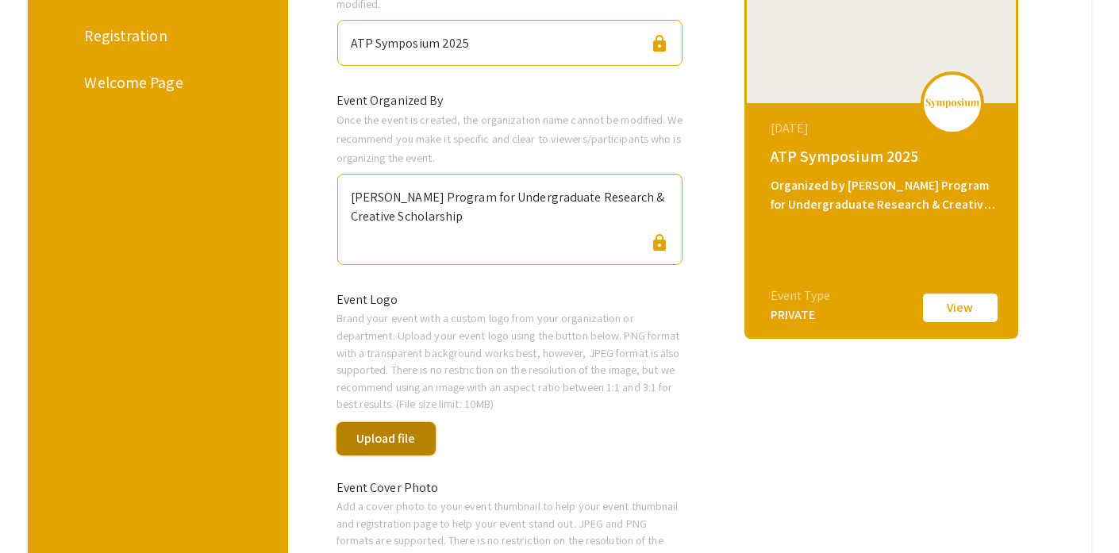
click at [407, 437] on button "Upload file" at bounding box center [386, 438] width 100 height 33
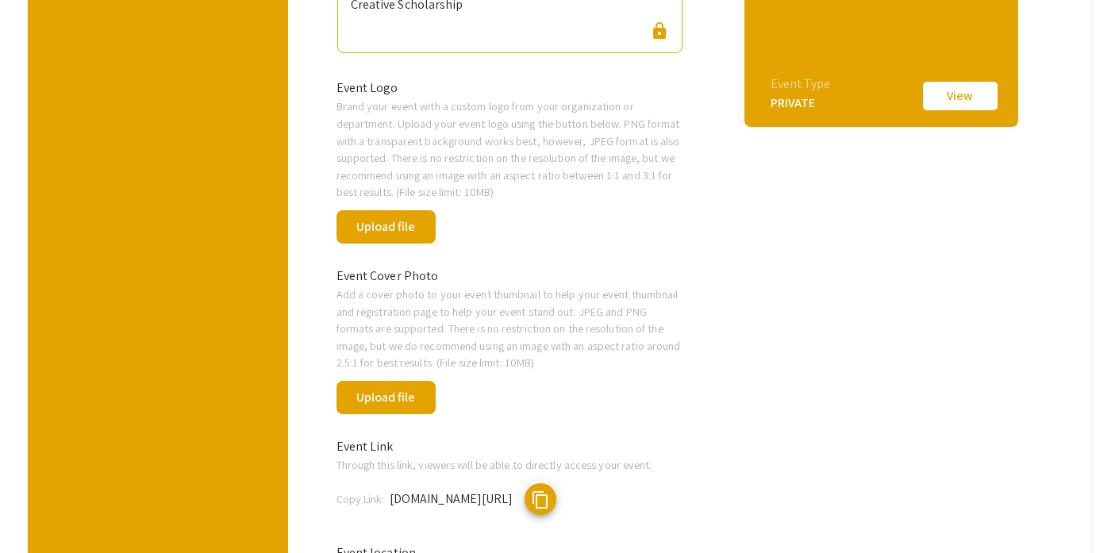
scroll to position [516, 0]
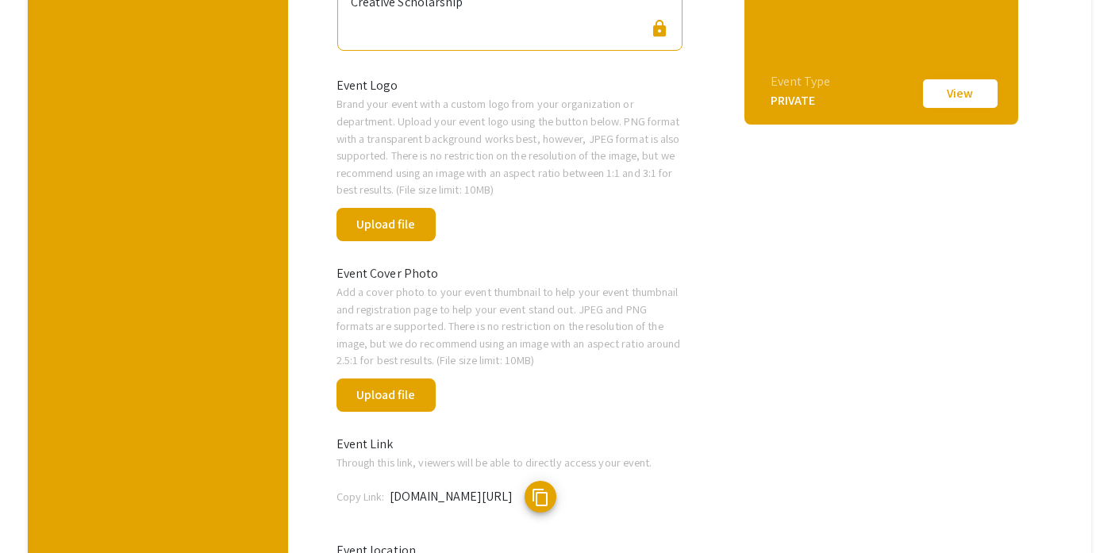
click at [965, 96] on button "View" at bounding box center [959, 93] width 79 height 33
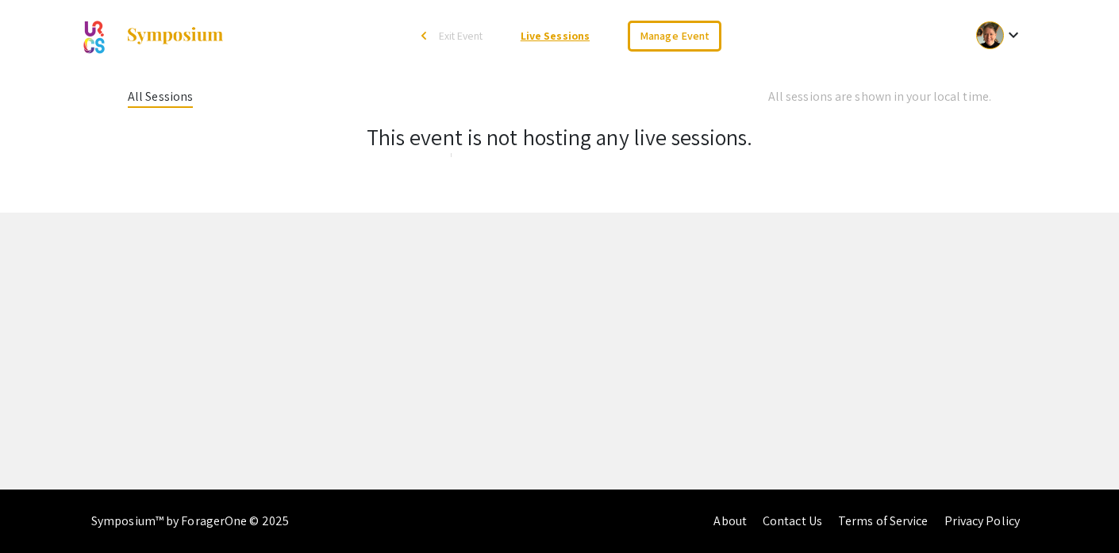
click at [542, 36] on link "Live Sessions" at bounding box center [554, 36] width 69 height 14
click at [142, 98] on div "All Sessions" at bounding box center [160, 97] width 65 height 21
click at [570, 36] on link "Live Sessions" at bounding box center [554, 36] width 69 height 14
click at [687, 36] on link "Manage Event" at bounding box center [675, 36] width 94 height 31
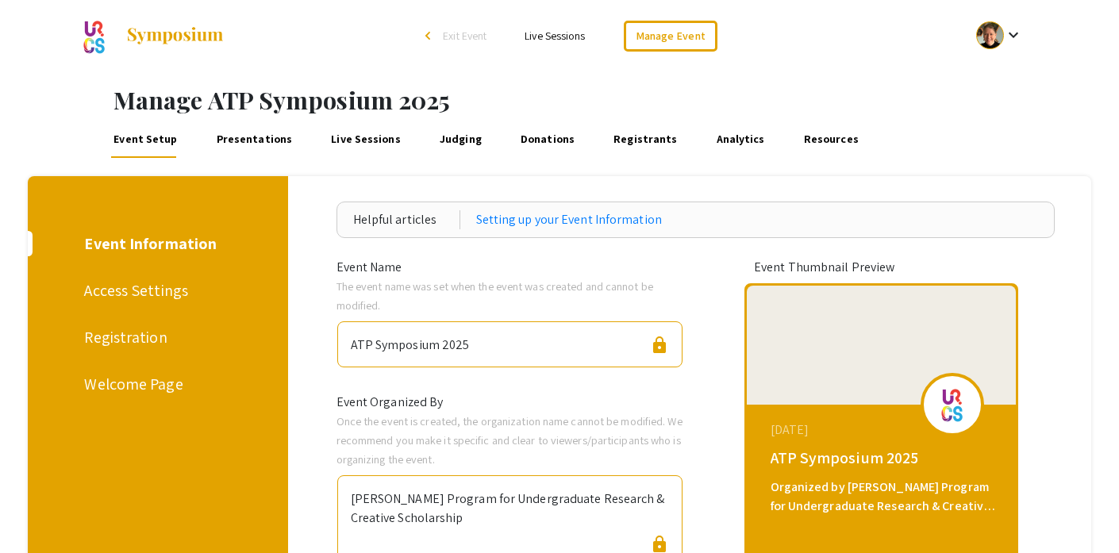
click at [128, 386] on div "Welcome Page" at bounding box center [154, 384] width 141 height 24
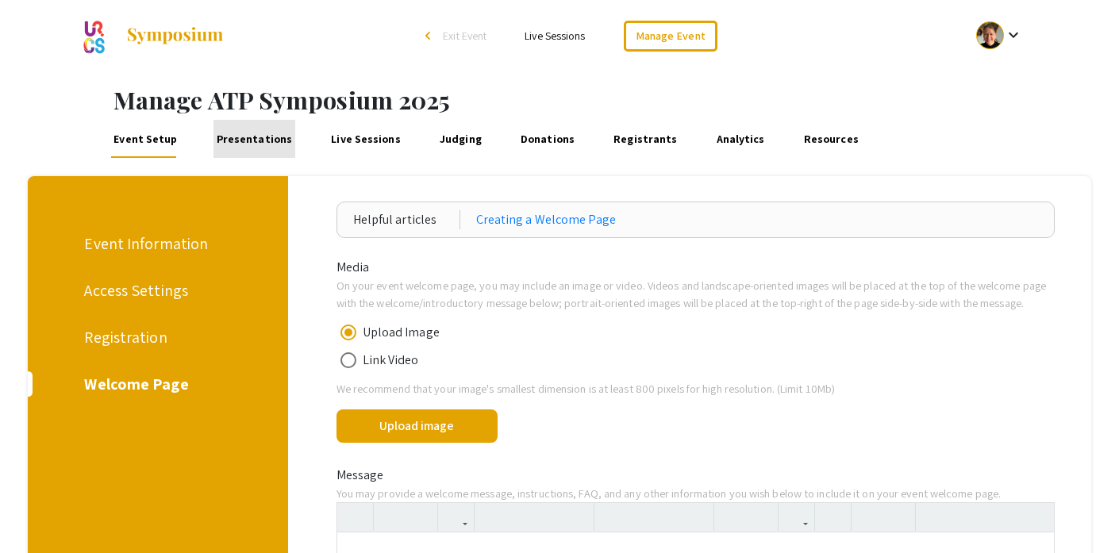
click at [251, 142] on link "Presentations" at bounding box center [253, 139] width 81 height 38
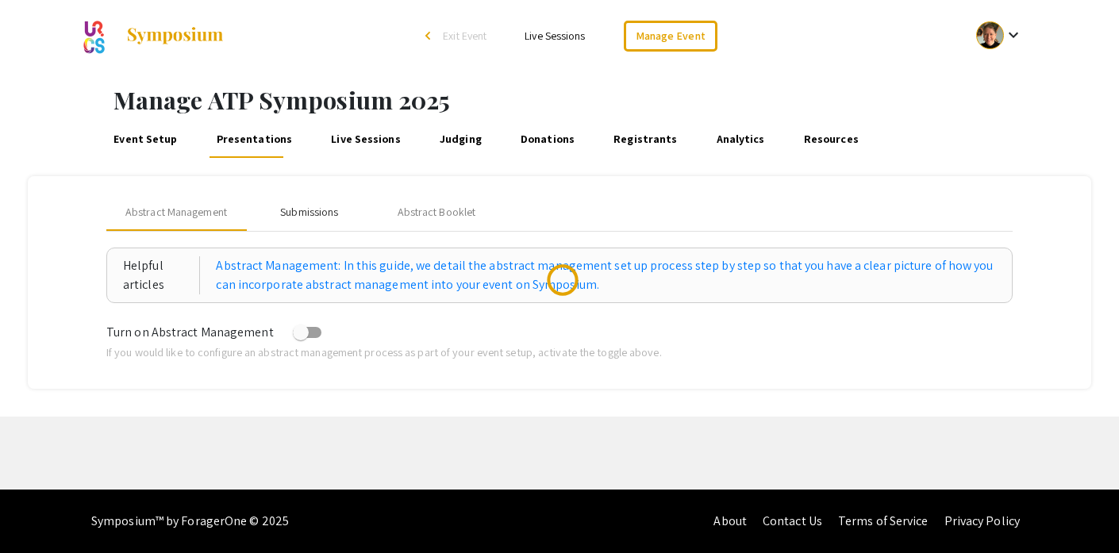
click at [313, 211] on div "Submissions" at bounding box center [309, 212] width 58 height 17
